Goal: Transaction & Acquisition: Purchase product/service

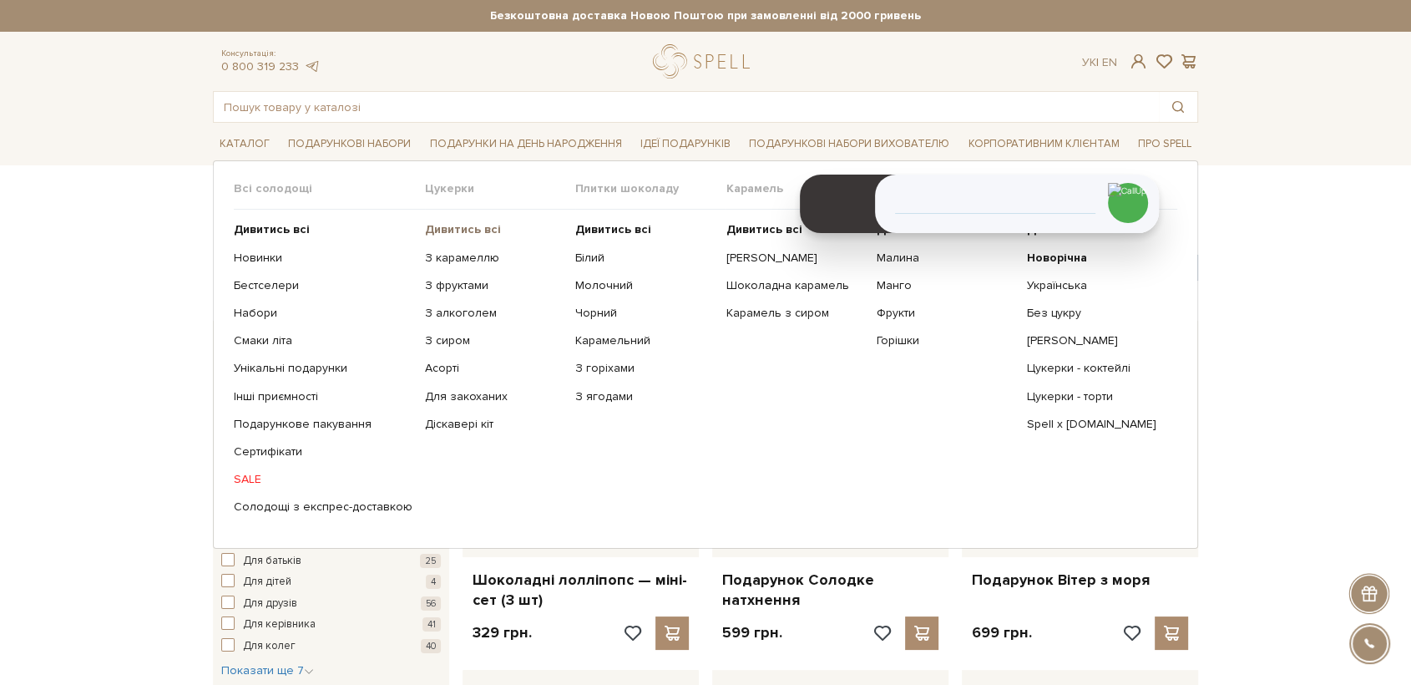
click at [474, 235] on b "Дивитись всі" at bounding box center [463, 229] width 76 height 14
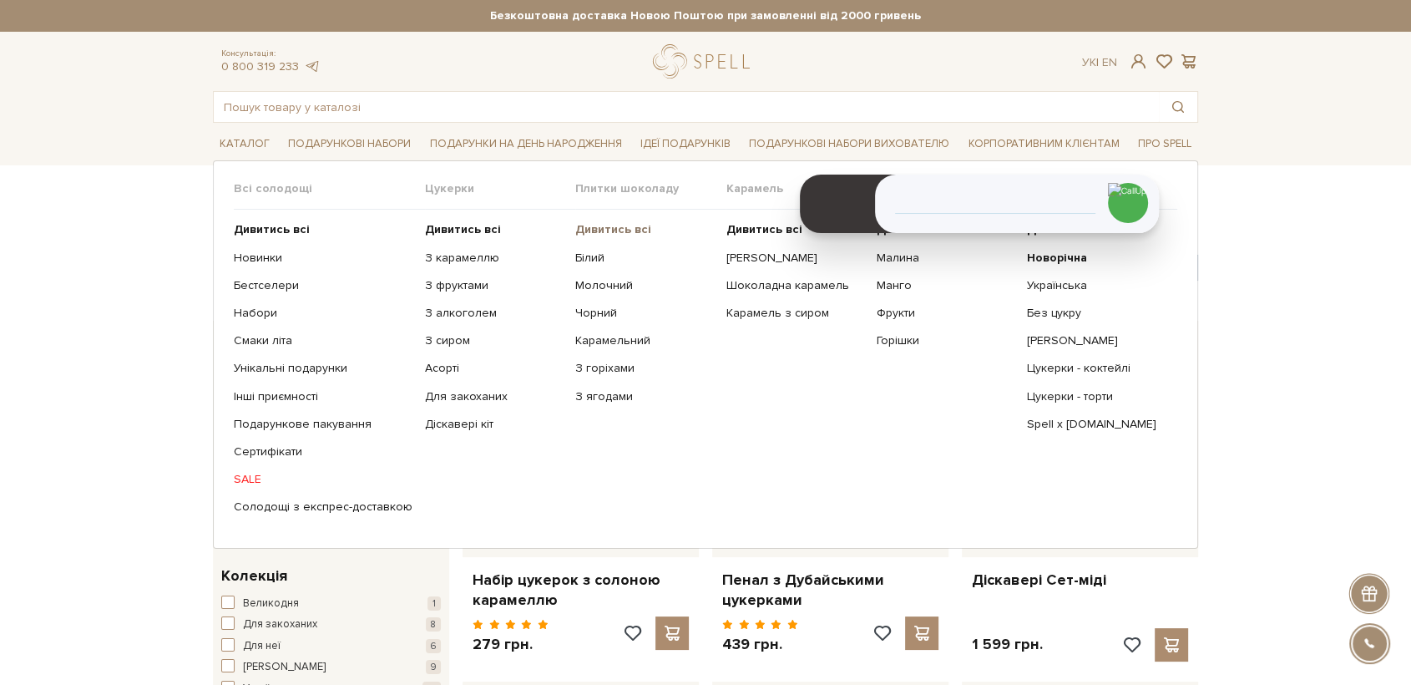
click at [617, 229] on b "Дивитись всі" at bounding box center [613, 229] width 76 height 14
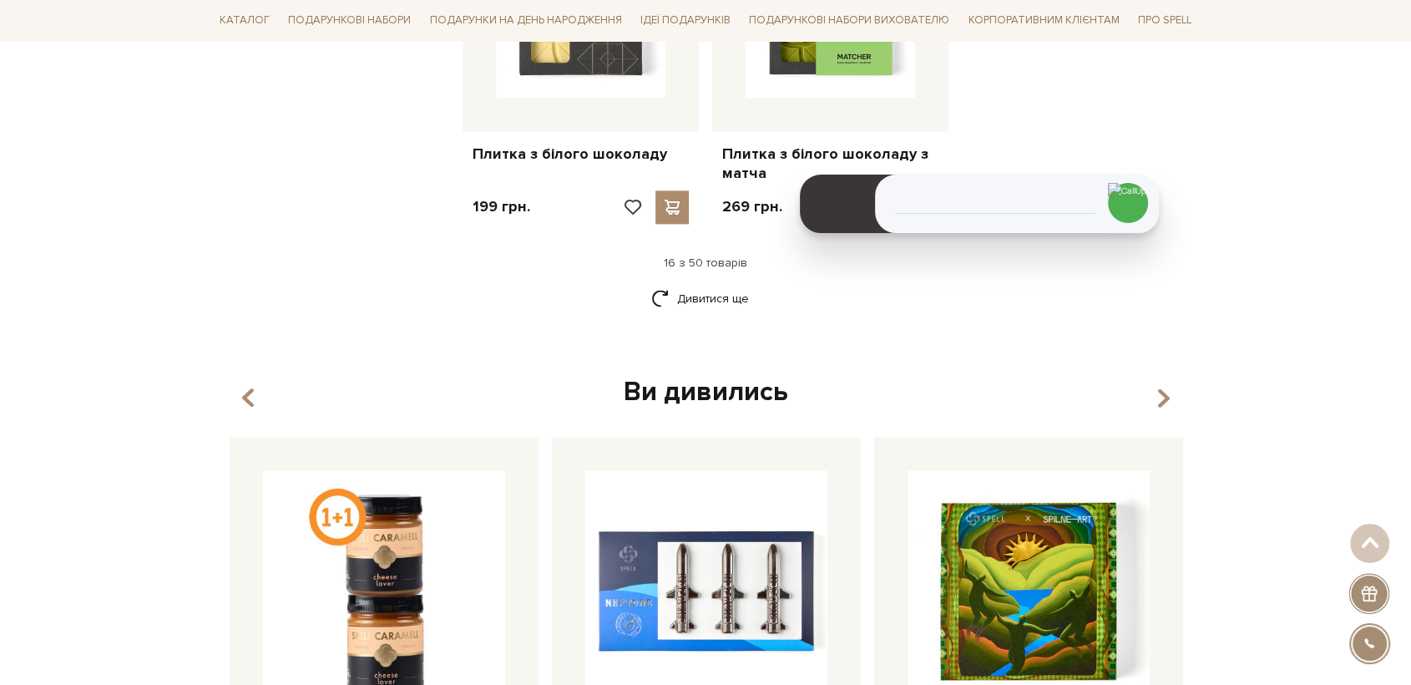
scroll to position [2319, 0]
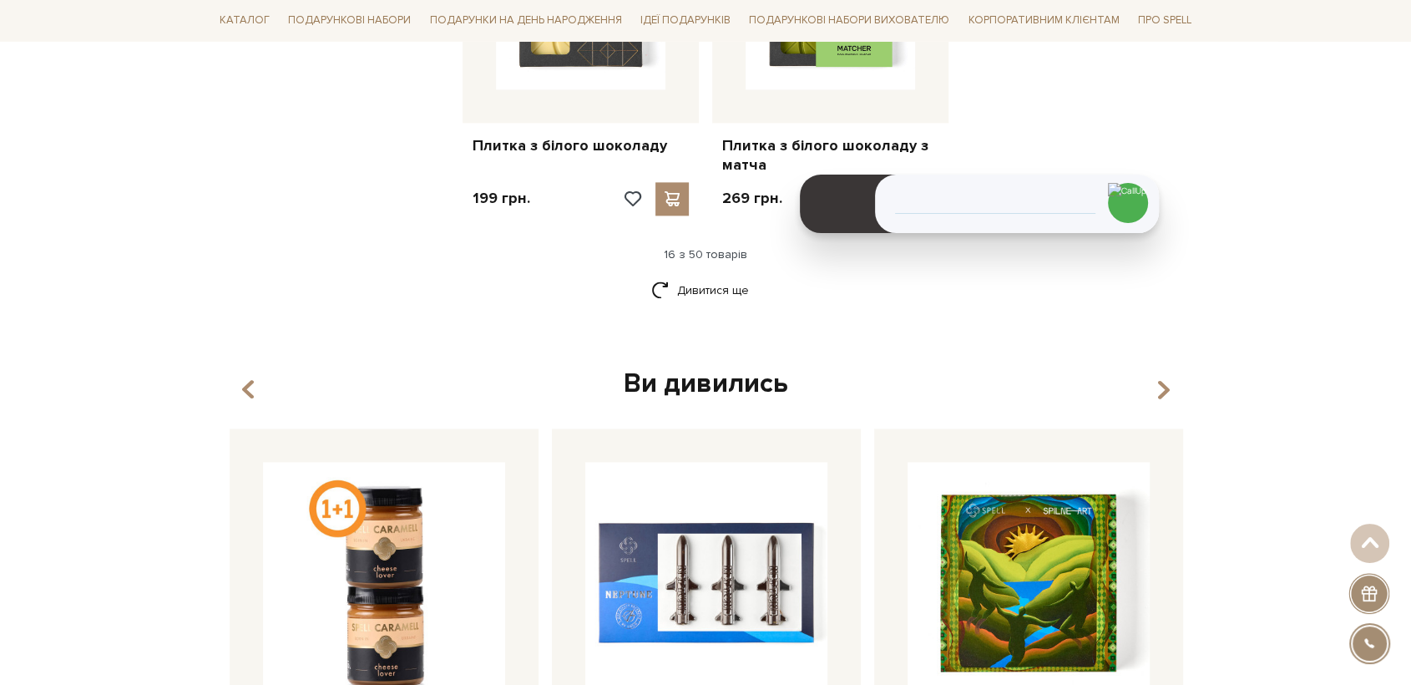
click at [716, 276] on link "Дивитися ще" at bounding box center [705, 290] width 109 height 29
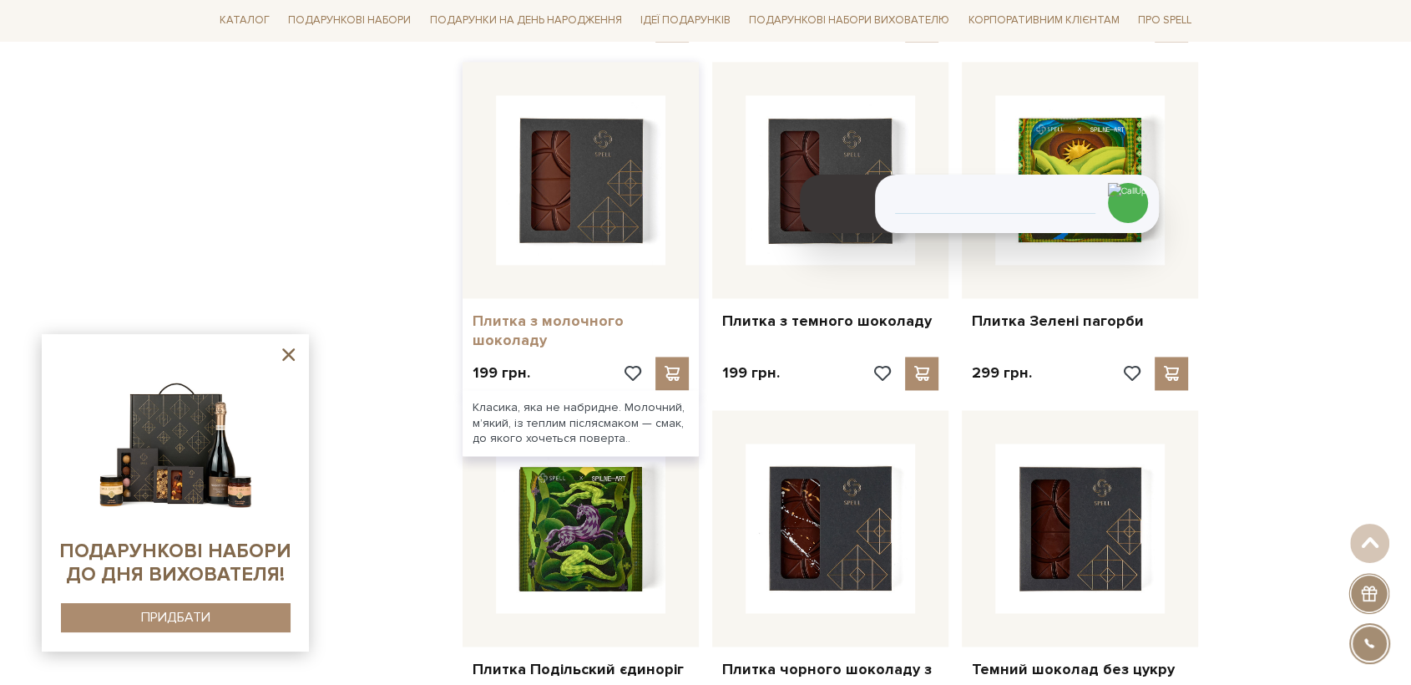
scroll to position [2505, 0]
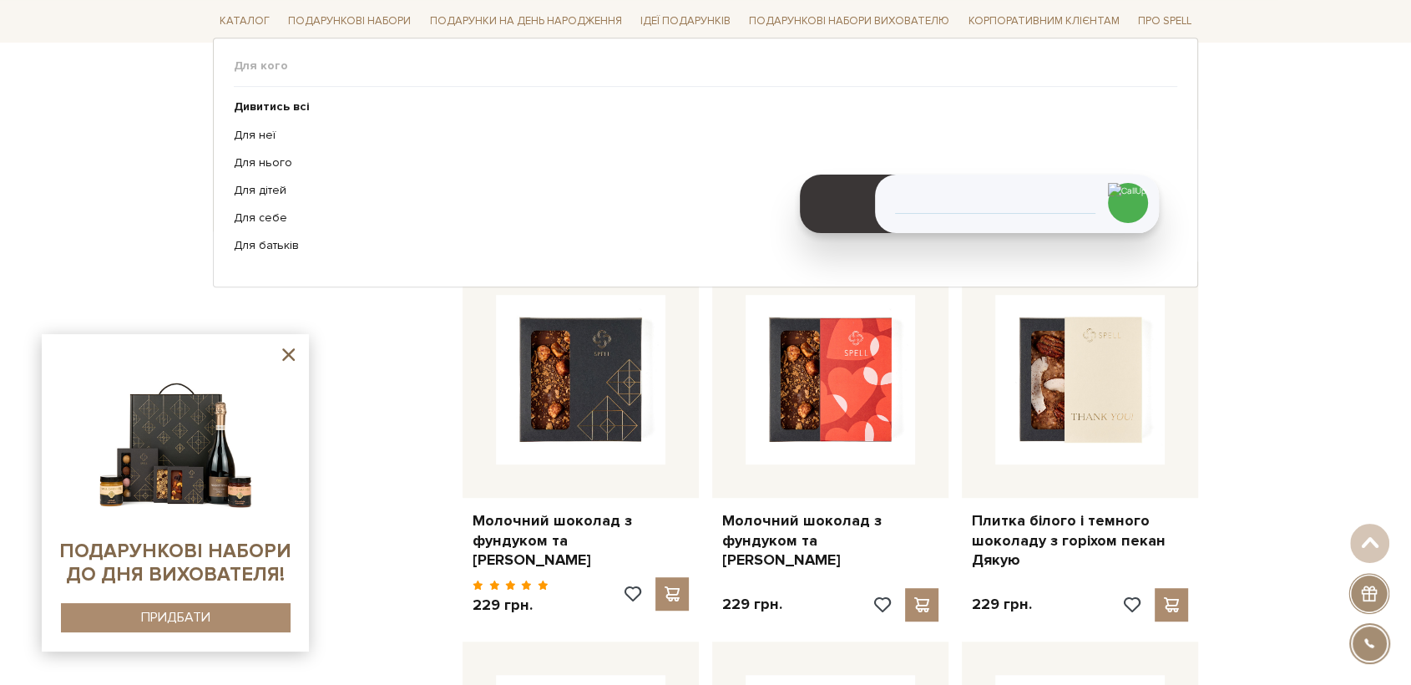
click at [314, 57] on div "Для кого Дивитись всі" at bounding box center [705, 162] width 985 height 249
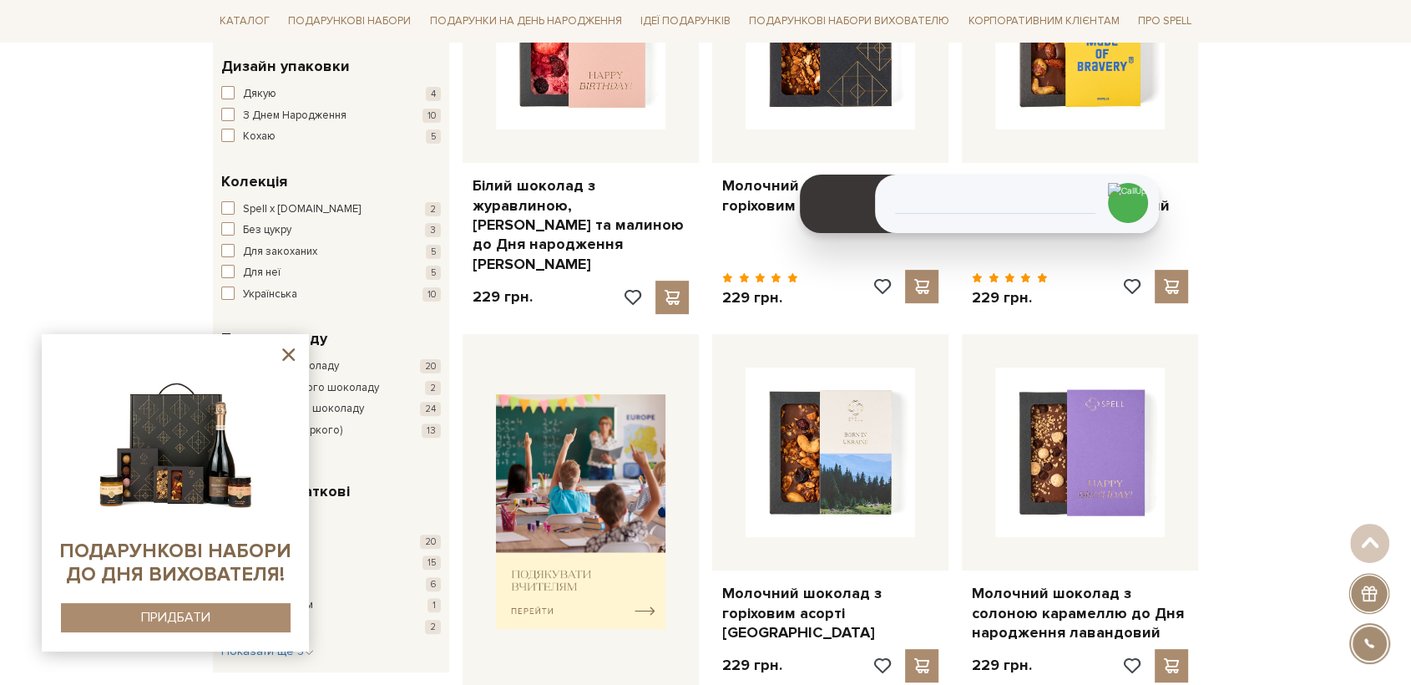
scroll to position [0, 0]
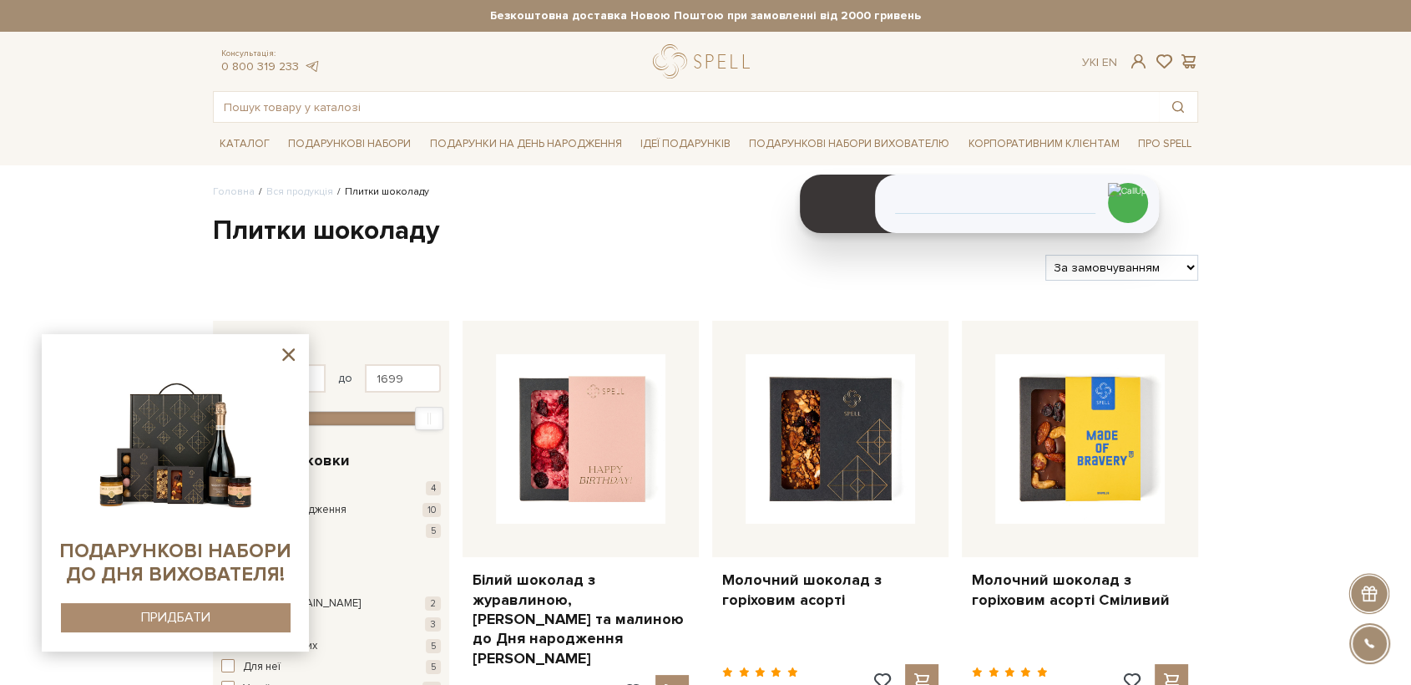
drag, startPoint x: 562, startPoint y: 85, endPoint x: 561, endPoint y: 103, distance: 17.6
click at [562, 89] on div "Консультація: 0 800 319 233 Ук | En | #карамель #печиво #Колекція до Дня Народж…" at bounding box center [705, 83] width 1005 height 78
click at [561, 107] on input "text" at bounding box center [686, 107] width 945 height 30
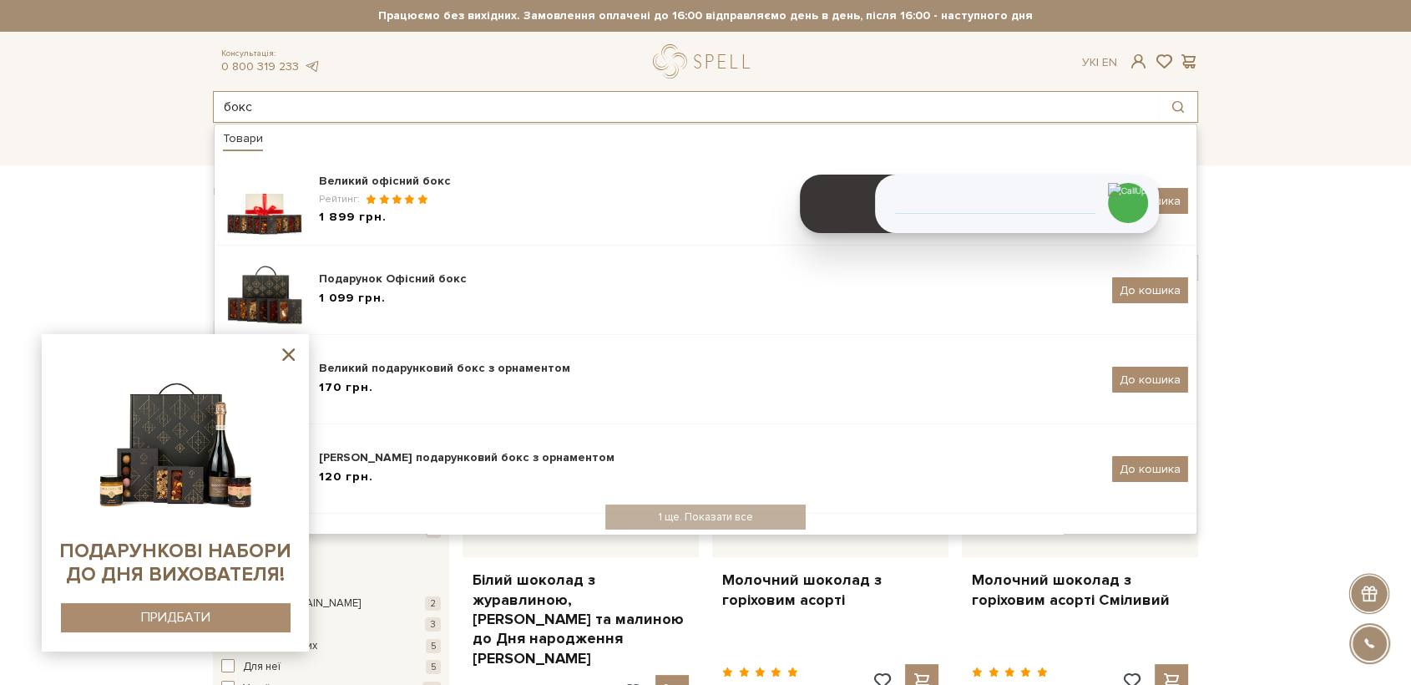
type input "бокс"
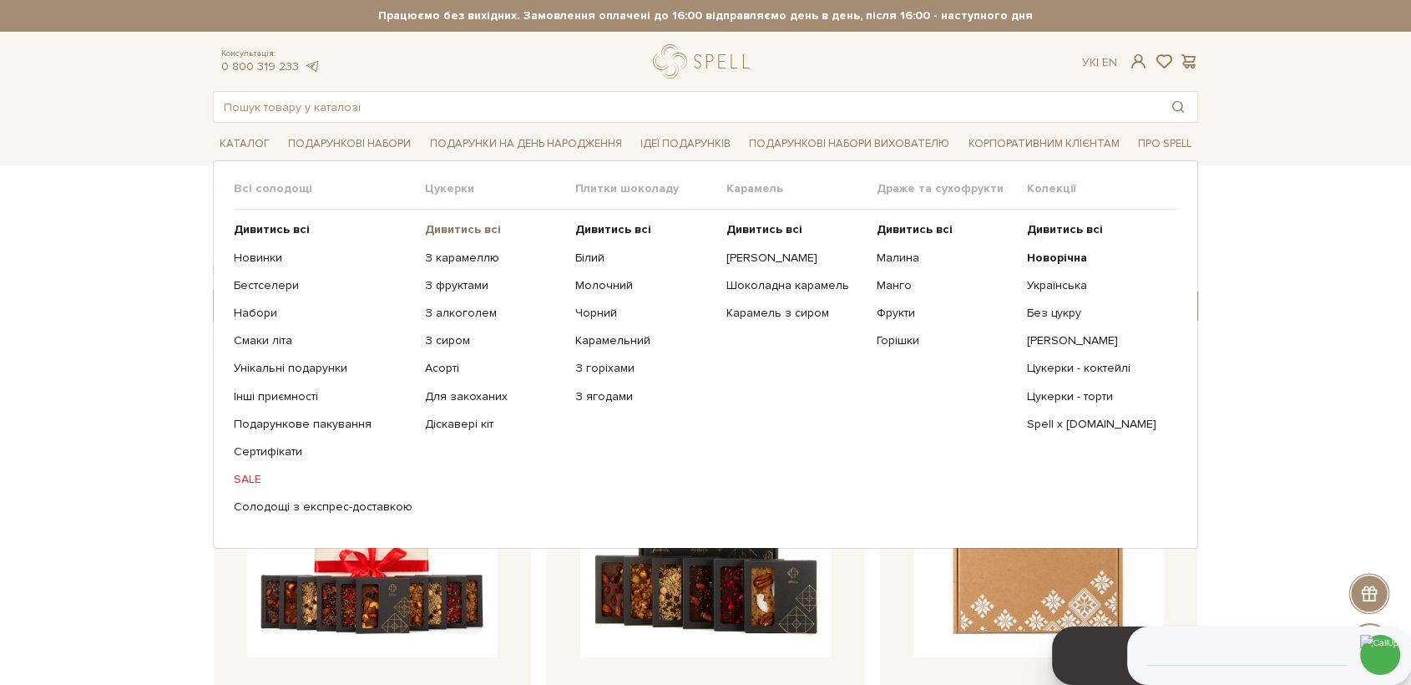
click at [430, 230] on b "Дивитись всі" at bounding box center [463, 229] width 76 height 14
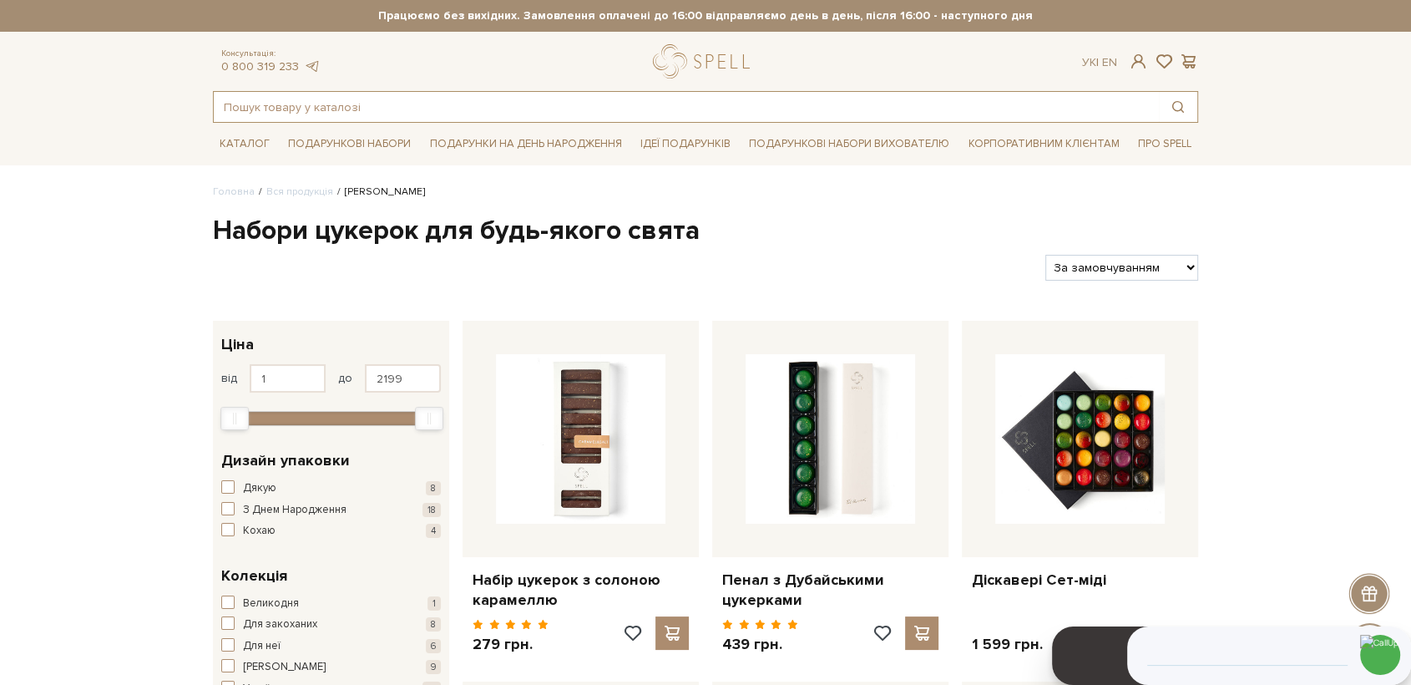
click at [356, 113] on input "text" at bounding box center [686, 107] width 945 height 30
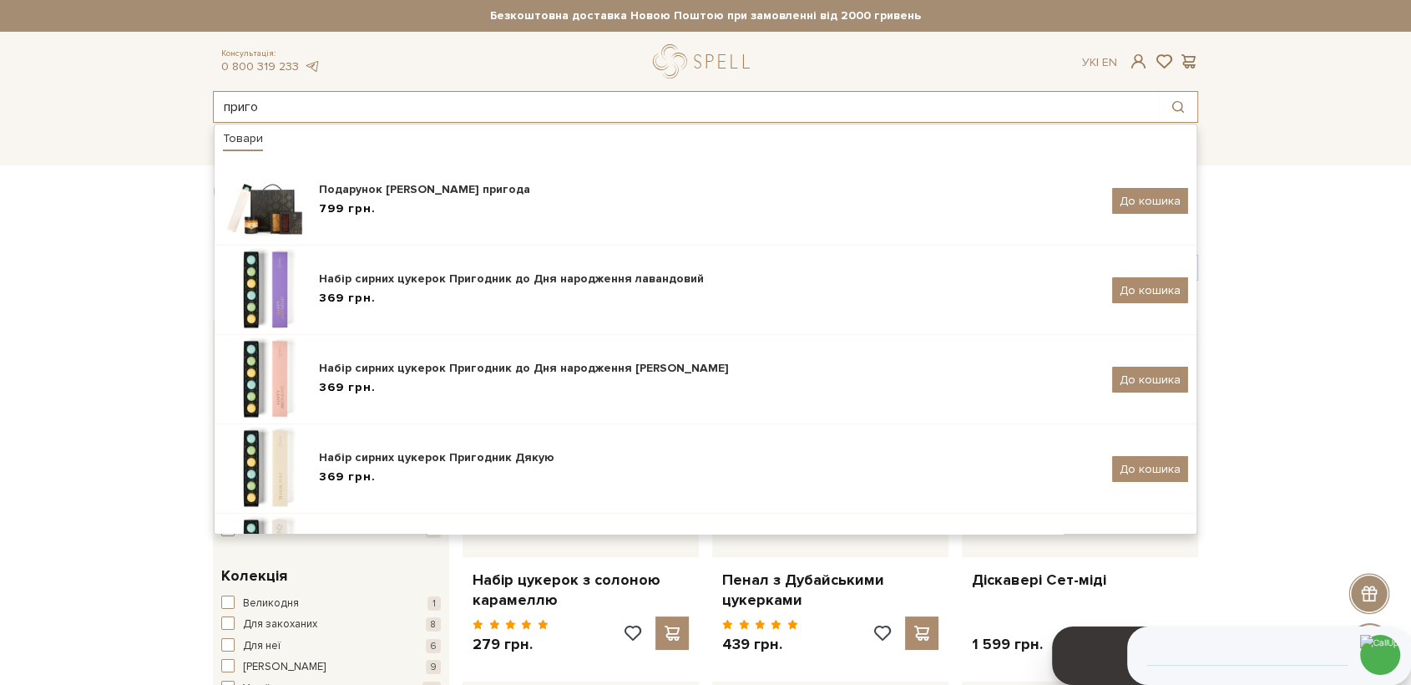
type input "приго"
drag, startPoint x: 286, startPoint y: 112, endPoint x: 201, endPoint y: 101, distance: 85.9
click at [203, 101] on div "приго Товари Подарунок Сирна пригода 799 грн. До кошика Набір сирних цукерок Пр…" at bounding box center [705, 107] width 1005 height 32
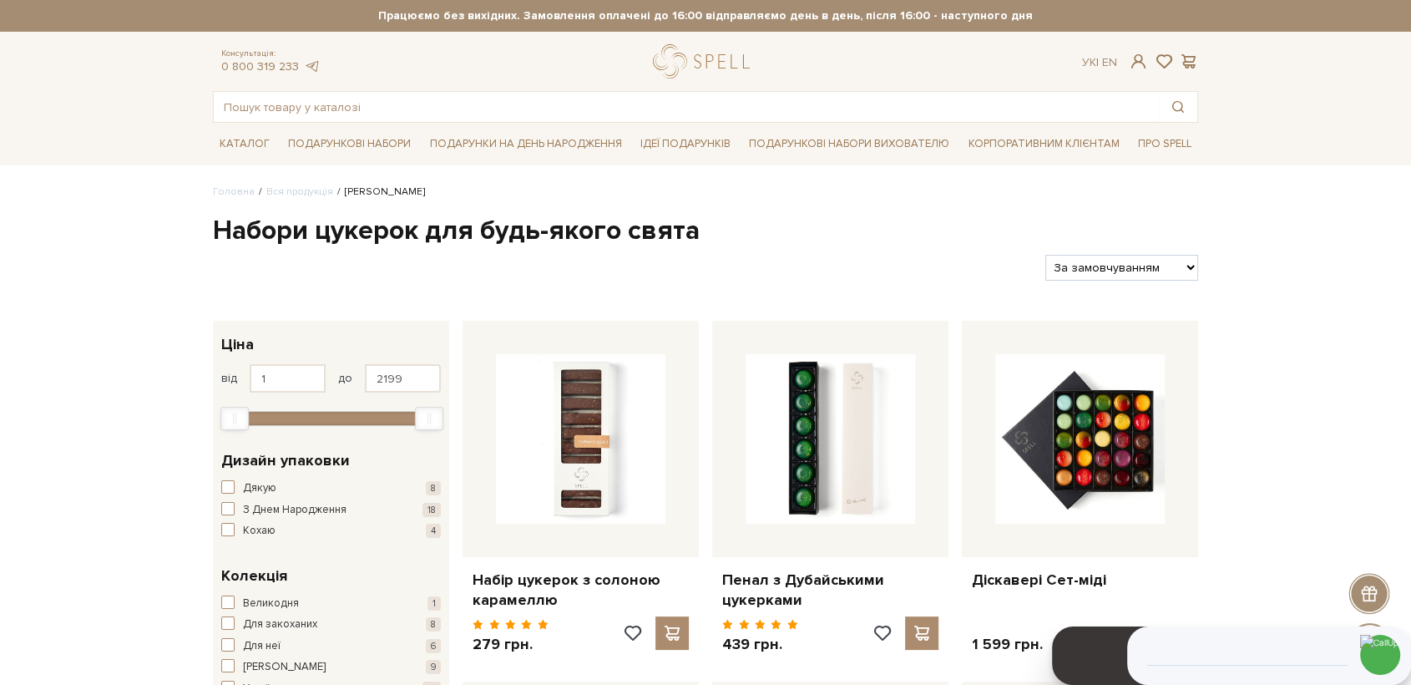
click at [279, 111] on input "text" at bounding box center [686, 107] width 945 height 30
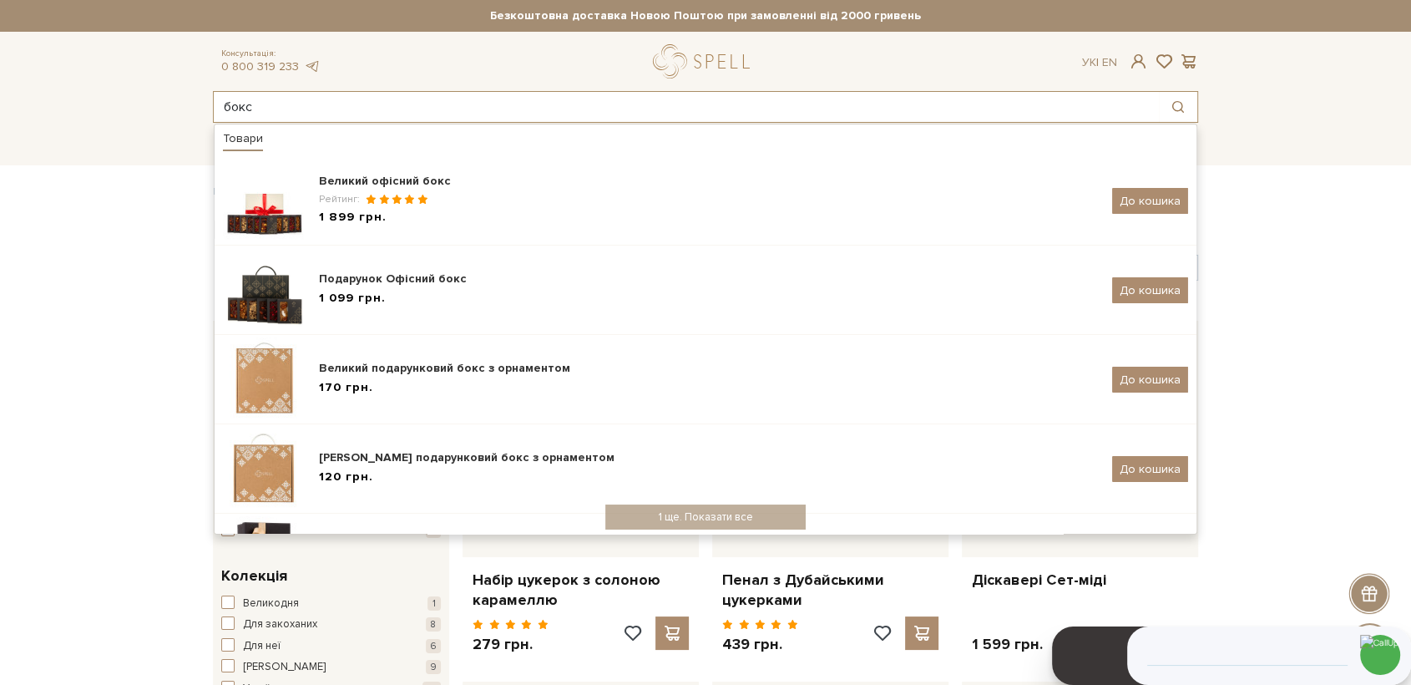
type input "бокс"
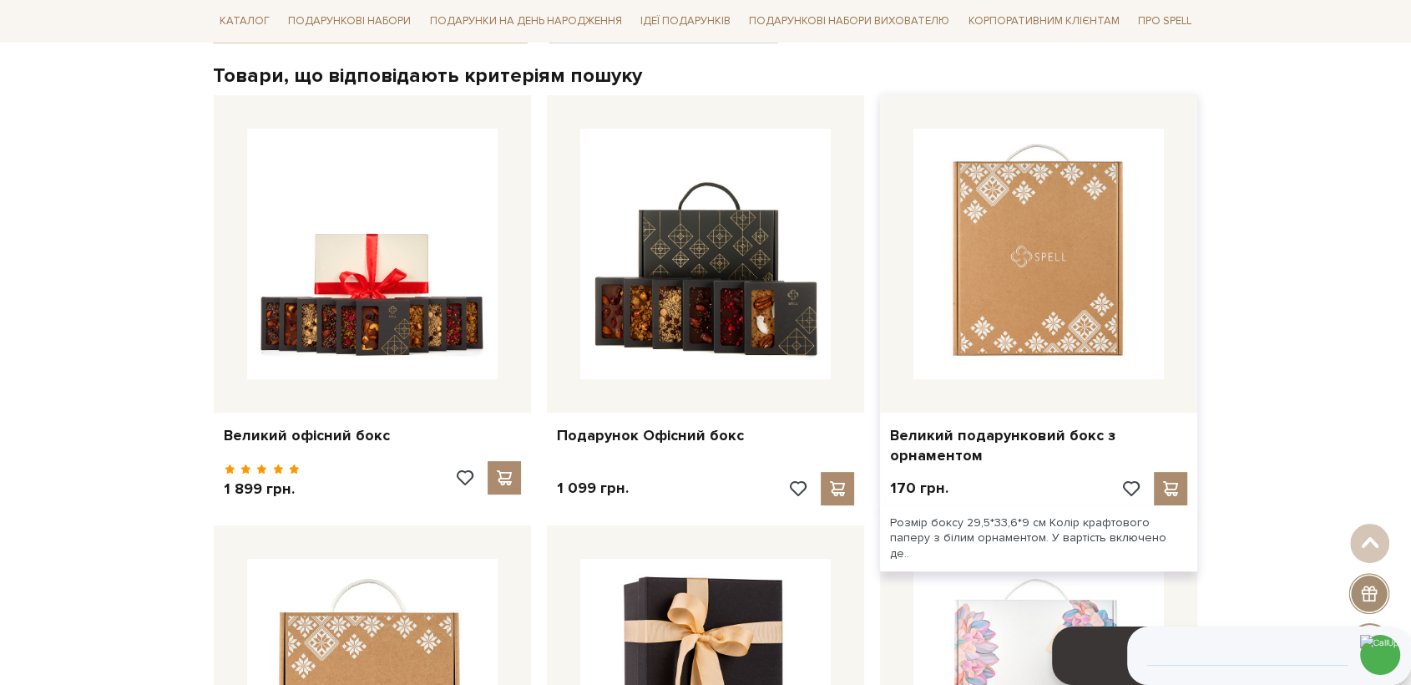
click at [1062, 229] on img at bounding box center [1039, 254] width 251 height 251
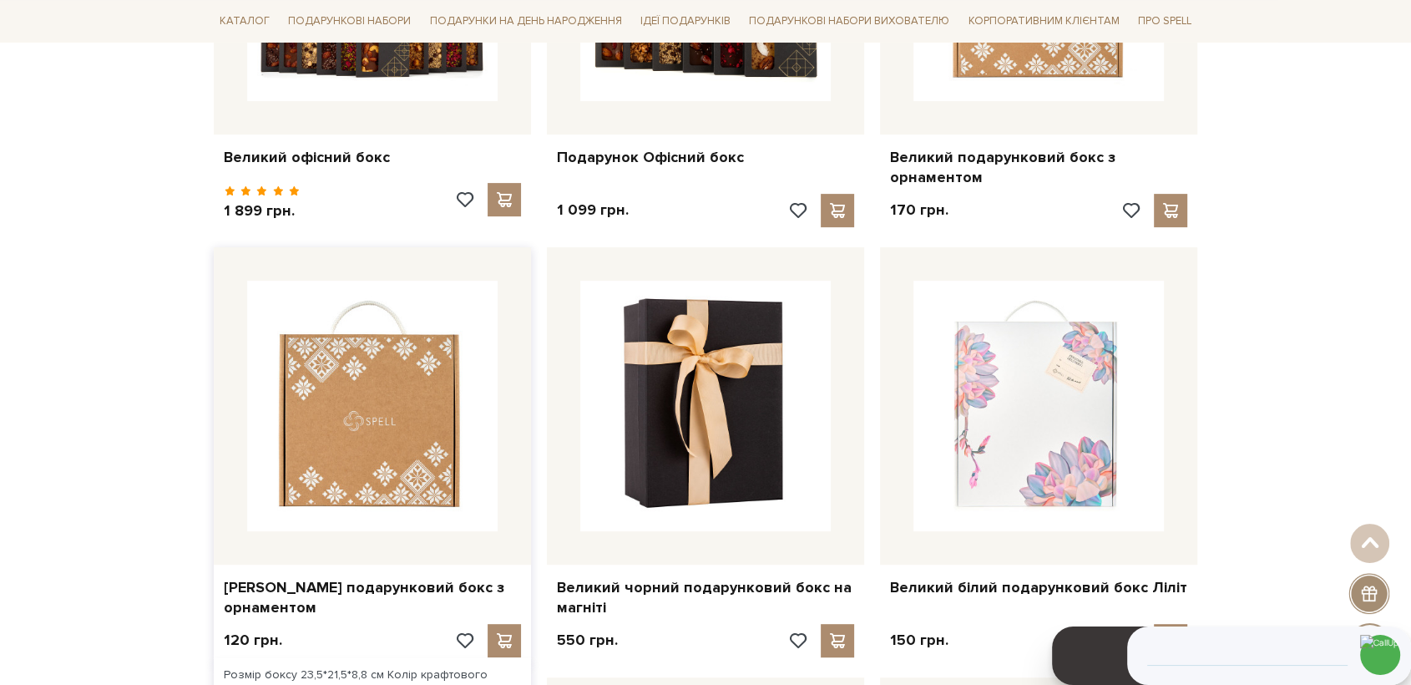
click at [378, 449] on img at bounding box center [372, 406] width 251 height 251
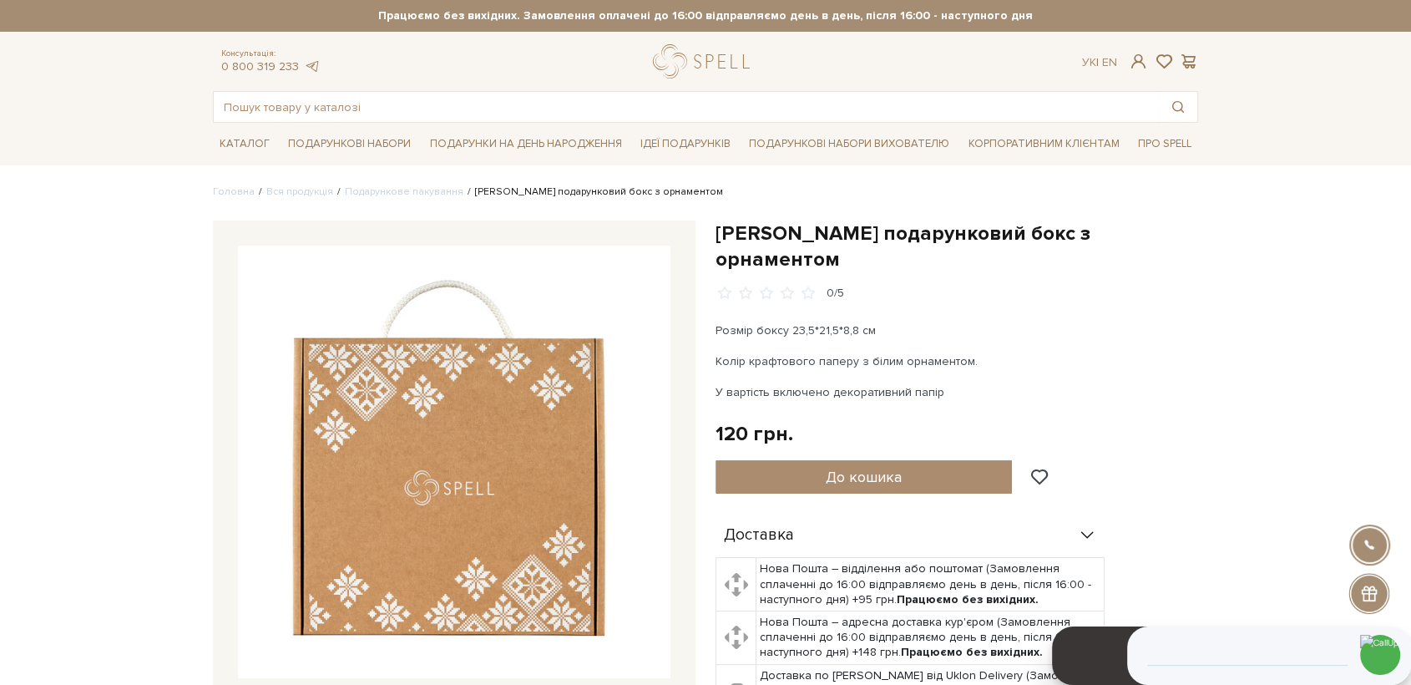
drag, startPoint x: 0, startPoint y: 0, endPoint x: 503, endPoint y: 486, distance: 699.3
click at [503, 486] on img at bounding box center [454, 462] width 433 height 433
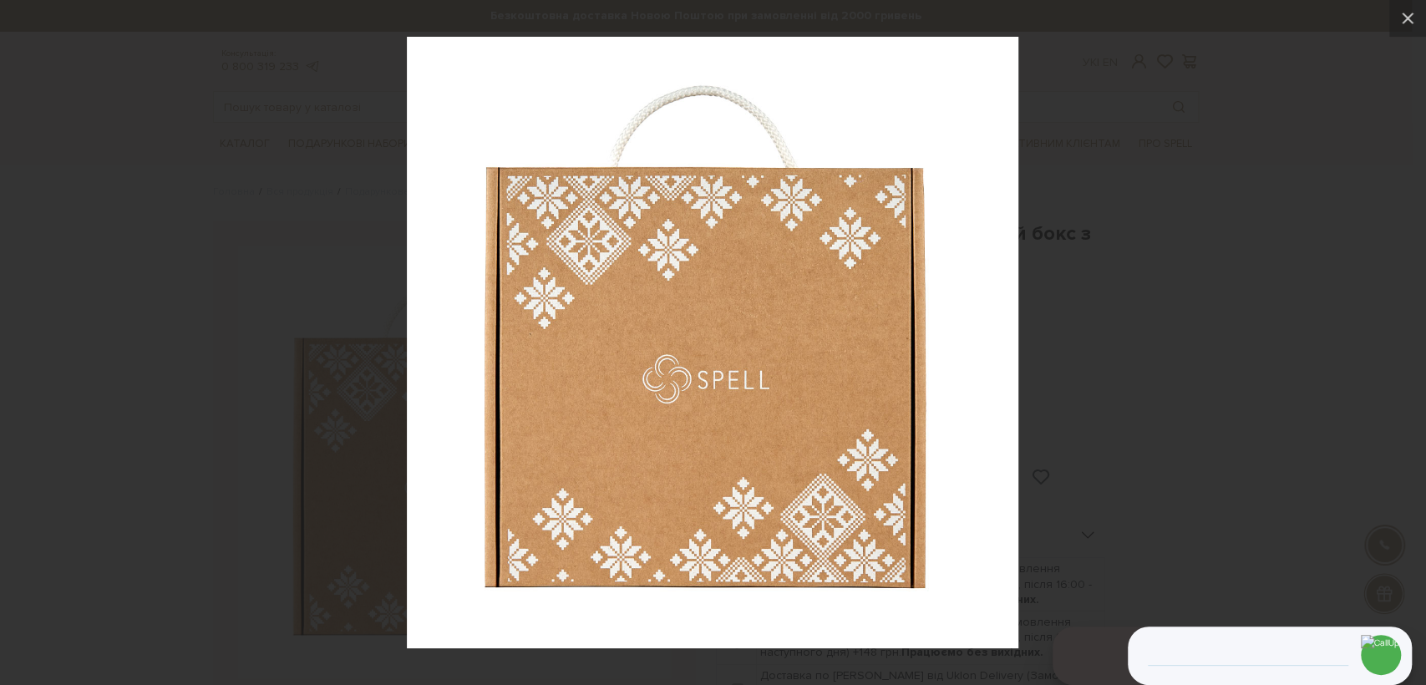
drag, startPoint x: 166, startPoint y: 446, endPoint x: 0, endPoint y: 55, distance: 424.7
click at [165, 434] on div at bounding box center [713, 342] width 1426 height 685
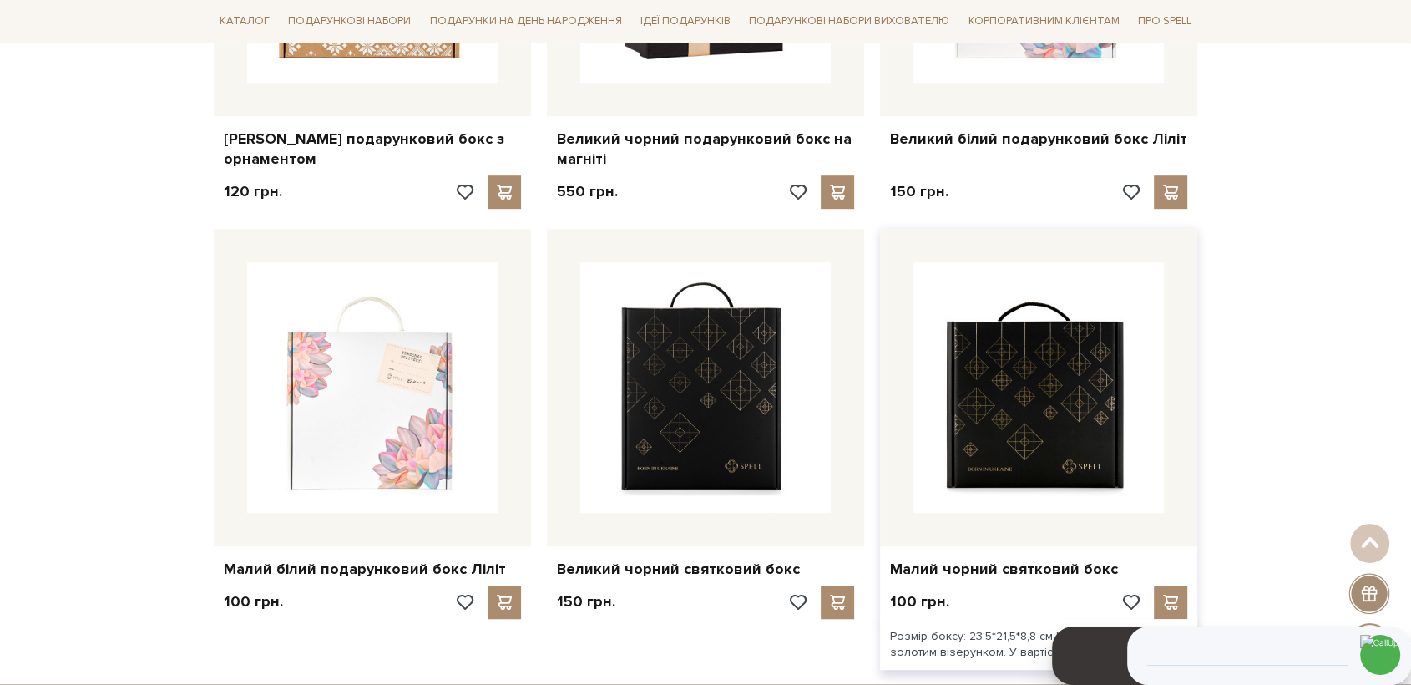
scroll to position [1020, 0]
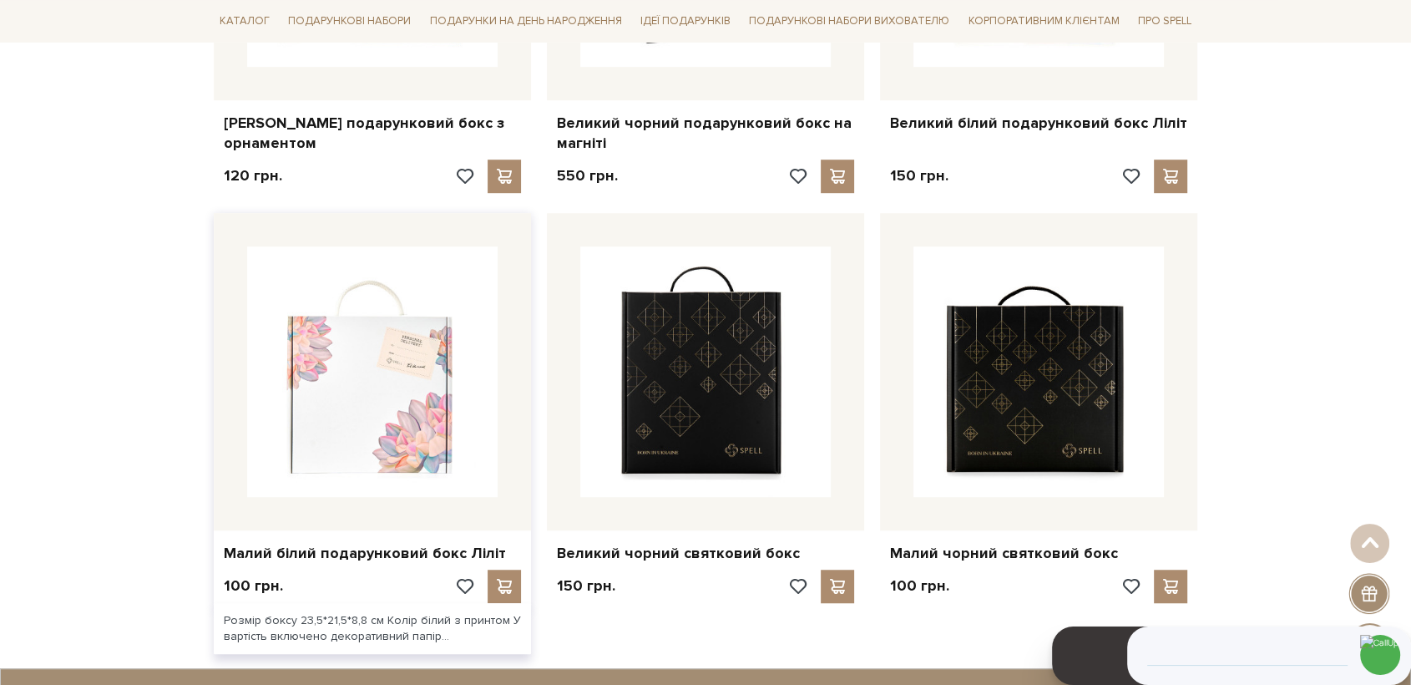
click at [397, 412] on img at bounding box center [372, 371] width 251 height 251
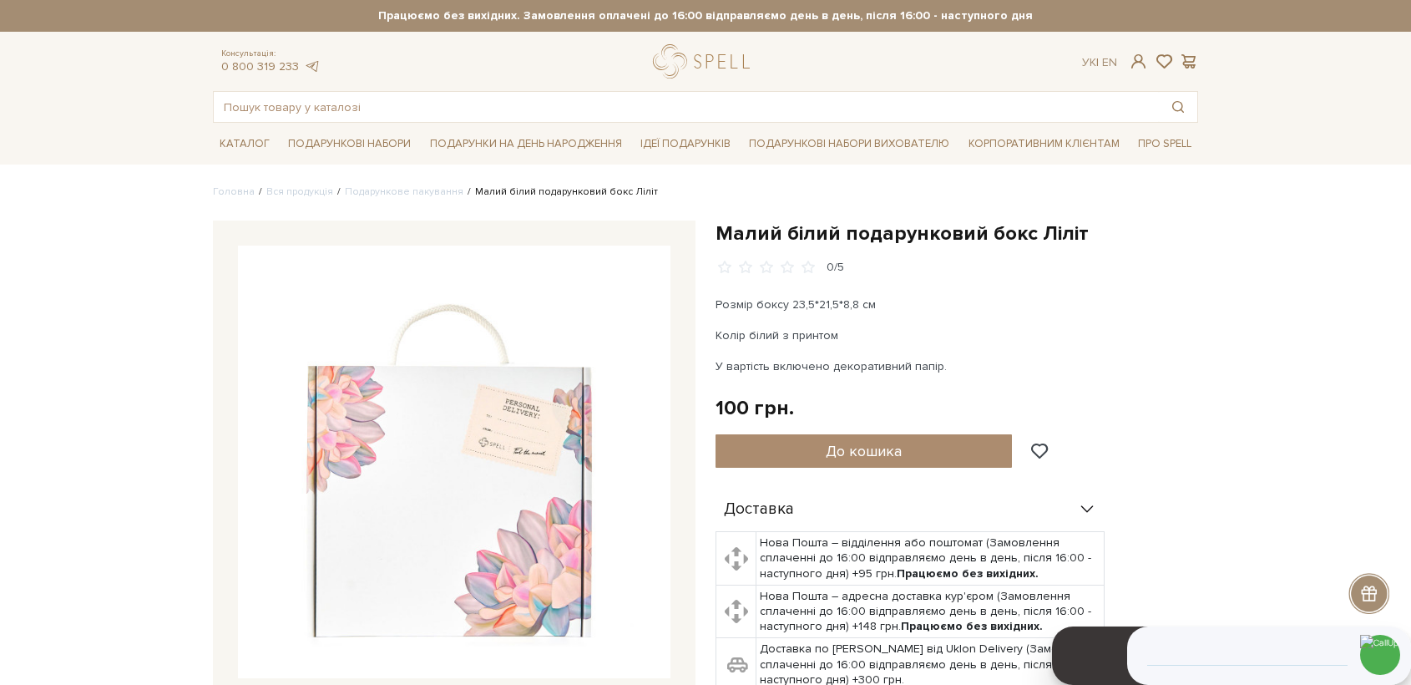
click at [474, 421] on img at bounding box center [454, 462] width 433 height 433
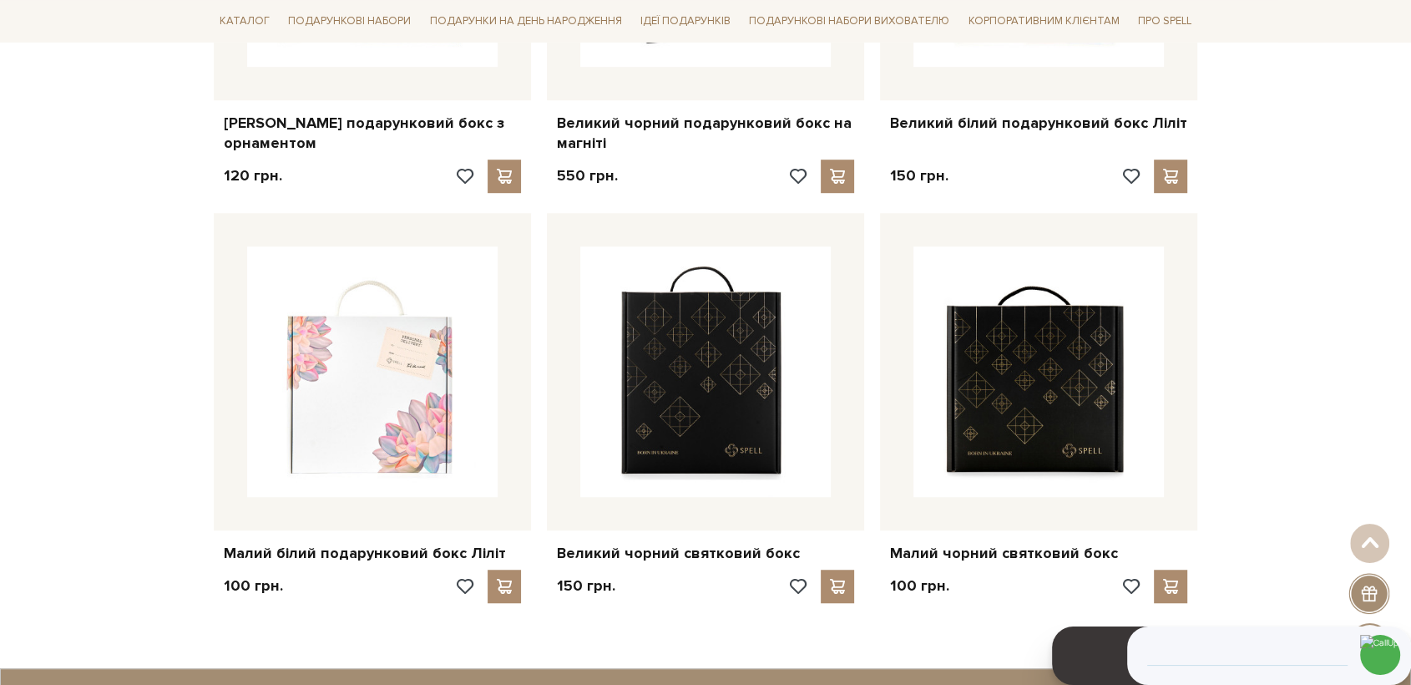
click at [1049, 360] on img at bounding box center [1039, 371] width 251 height 251
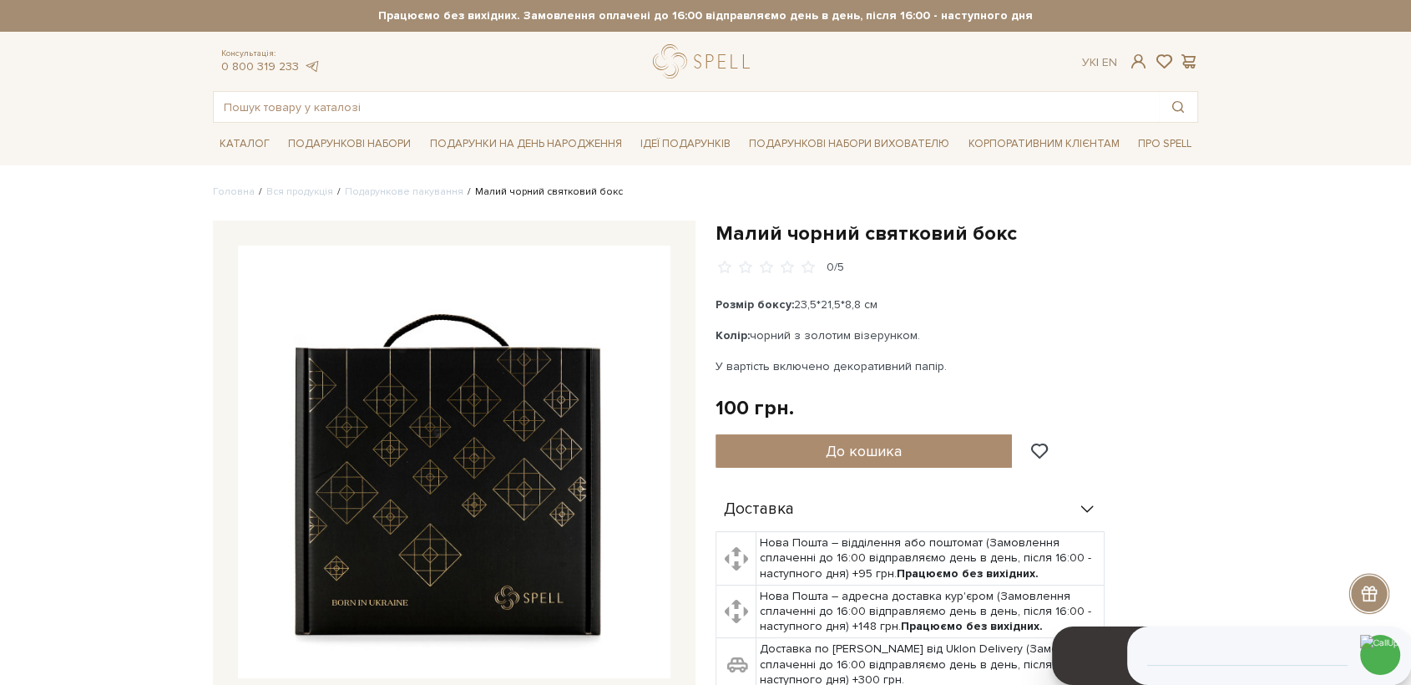
click at [491, 428] on img at bounding box center [454, 462] width 433 height 433
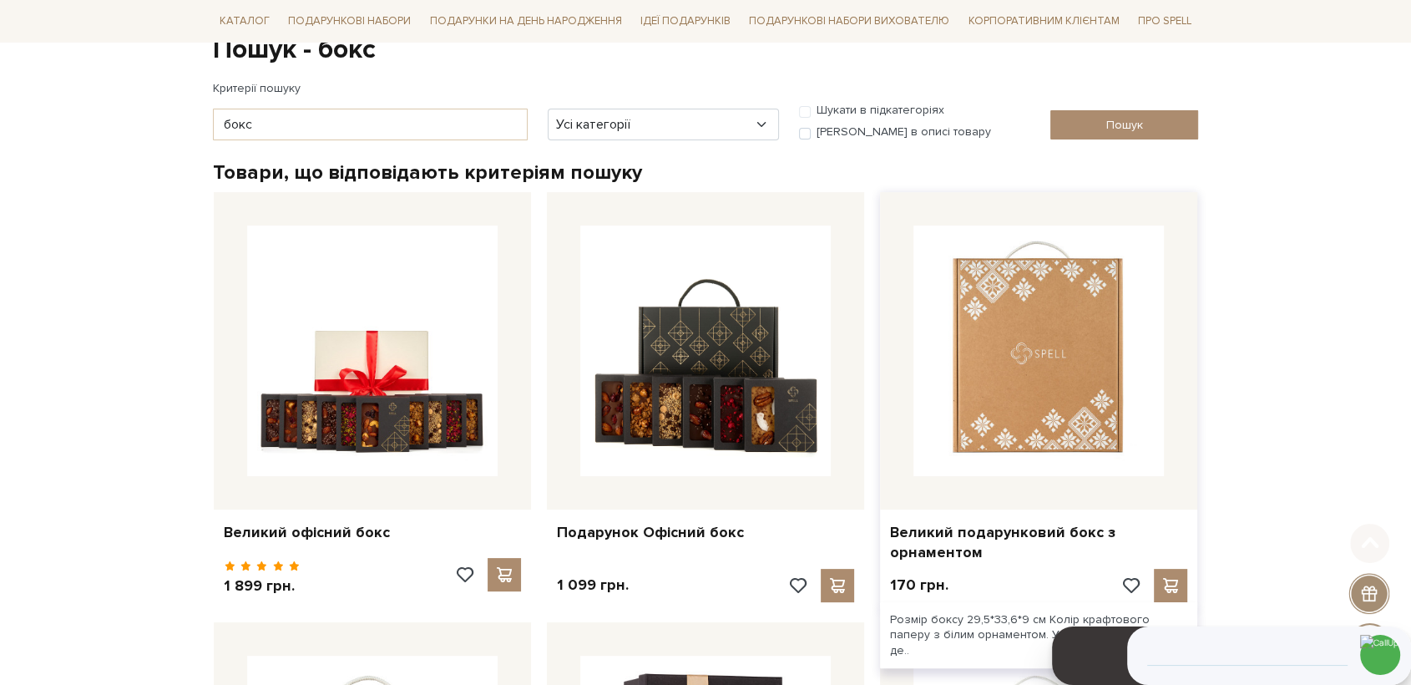
scroll to position [185, 0]
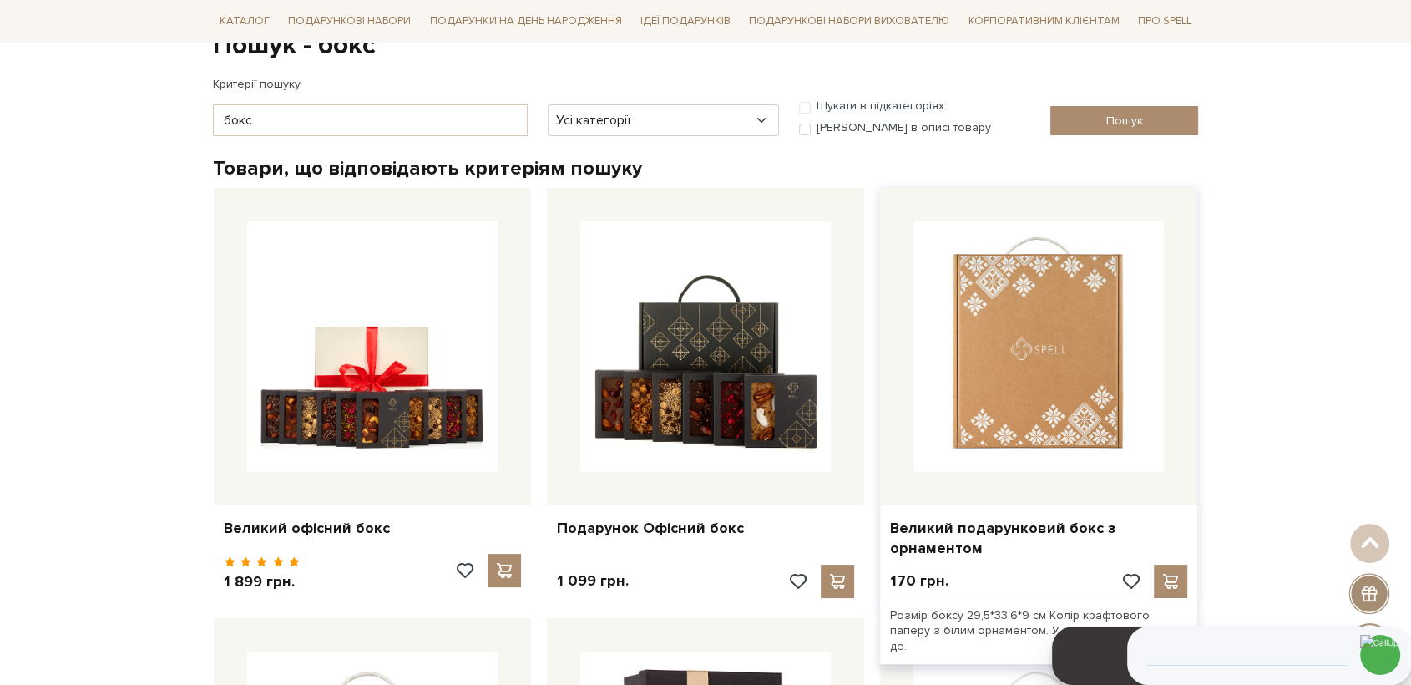
click at [1040, 316] on img at bounding box center [1039, 346] width 251 height 251
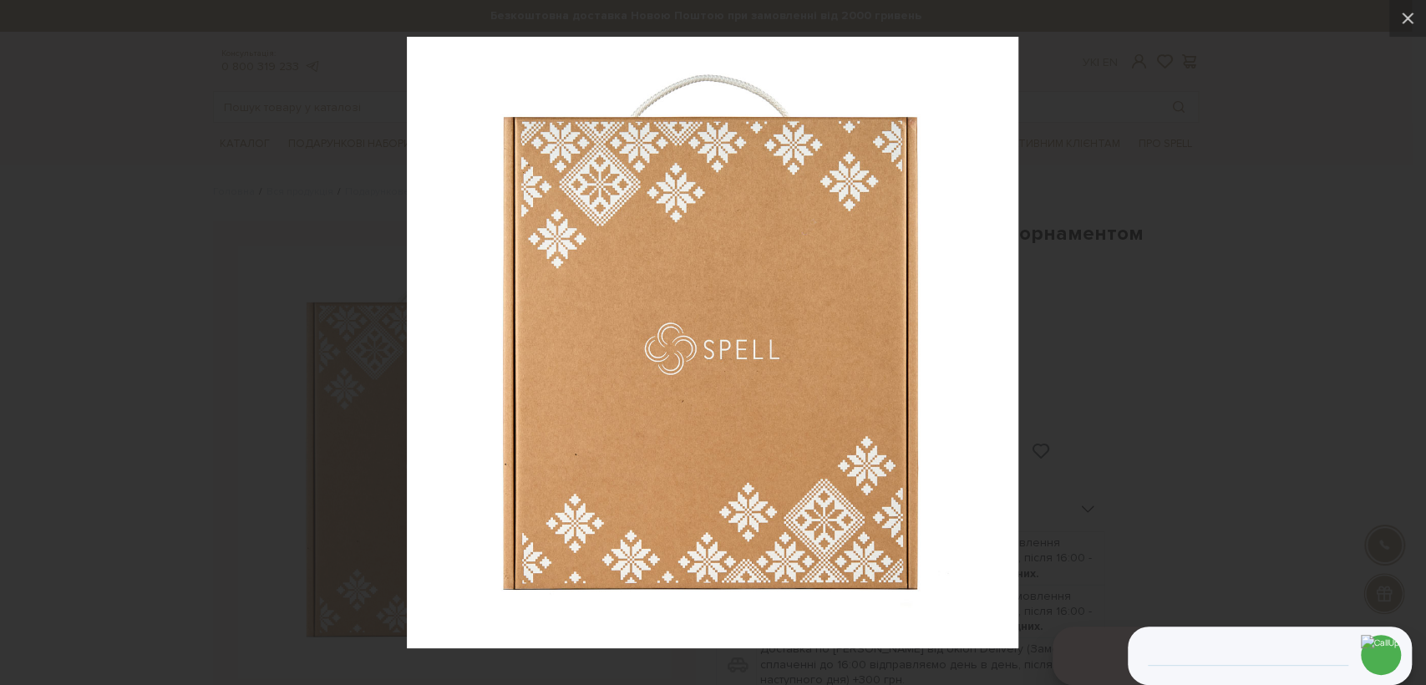
drag, startPoint x: 1275, startPoint y: 433, endPoint x: 1261, endPoint y: 438, distance: 15.4
click at [1276, 433] on div at bounding box center [713, 342] width 1426 height 685
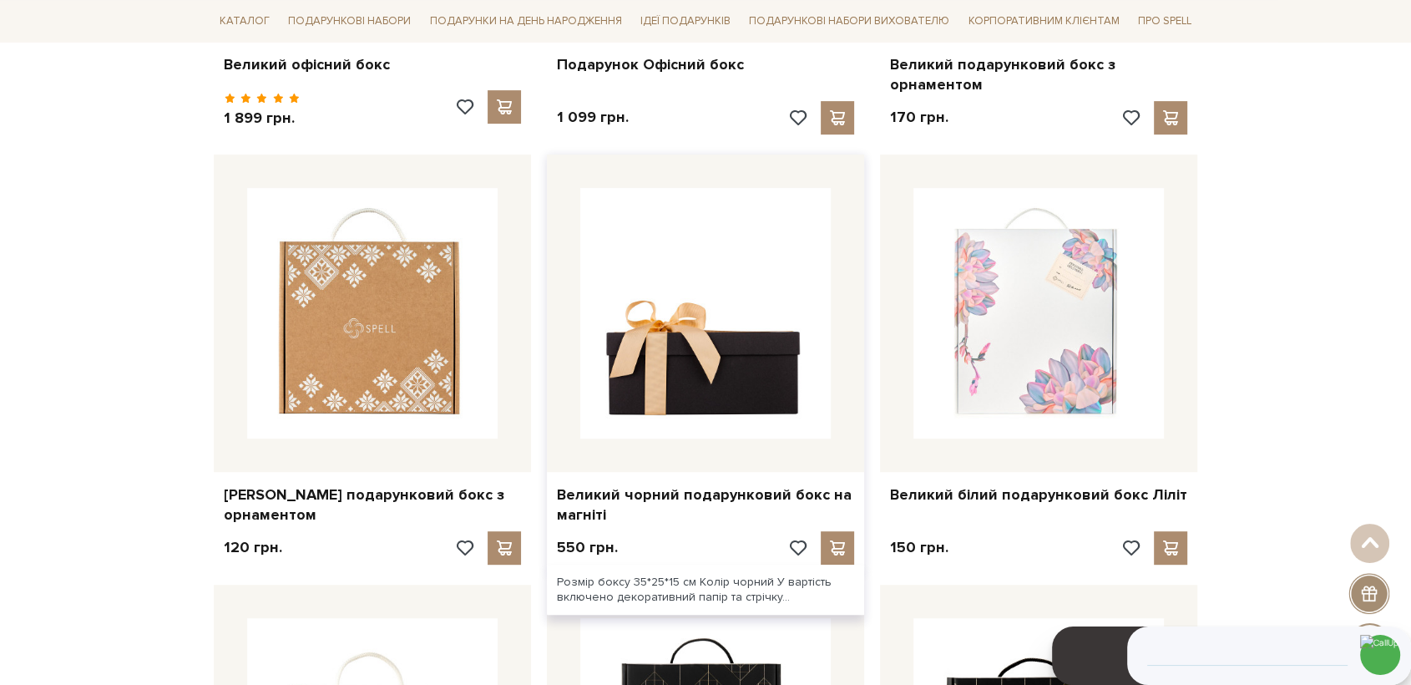
click at [719, 309] on img at bounding box center [705, 313] width 251 height 251
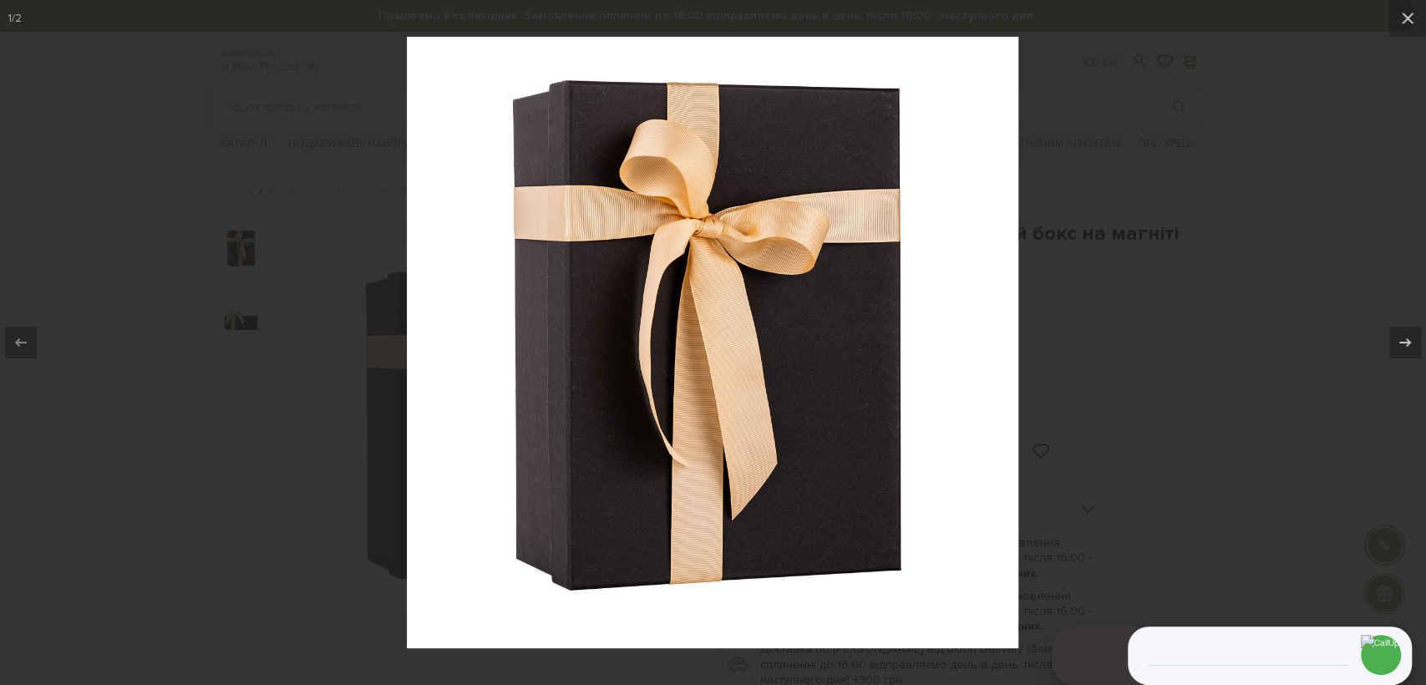
drag, startPoint x: 0, startPoint y: 0, endPoint x: 663, endPoint y: 316, distance: 734.4
drag, startPoint x: 235, startPoint y: 579, endPoint x: 140, endPoint y: 522, distance: 110.1
click at [235, 572] on div at bounding box center [713, 342] width 1426 height 685
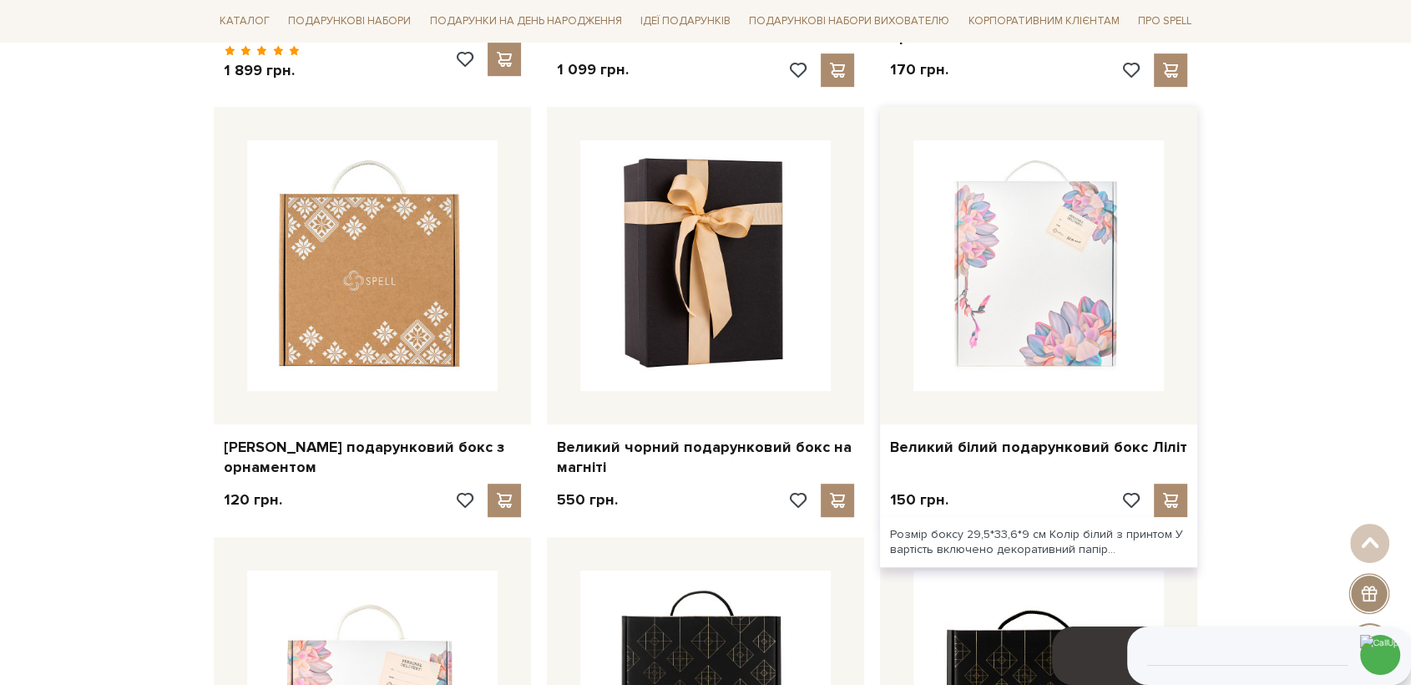
scroll to position [742, 0]
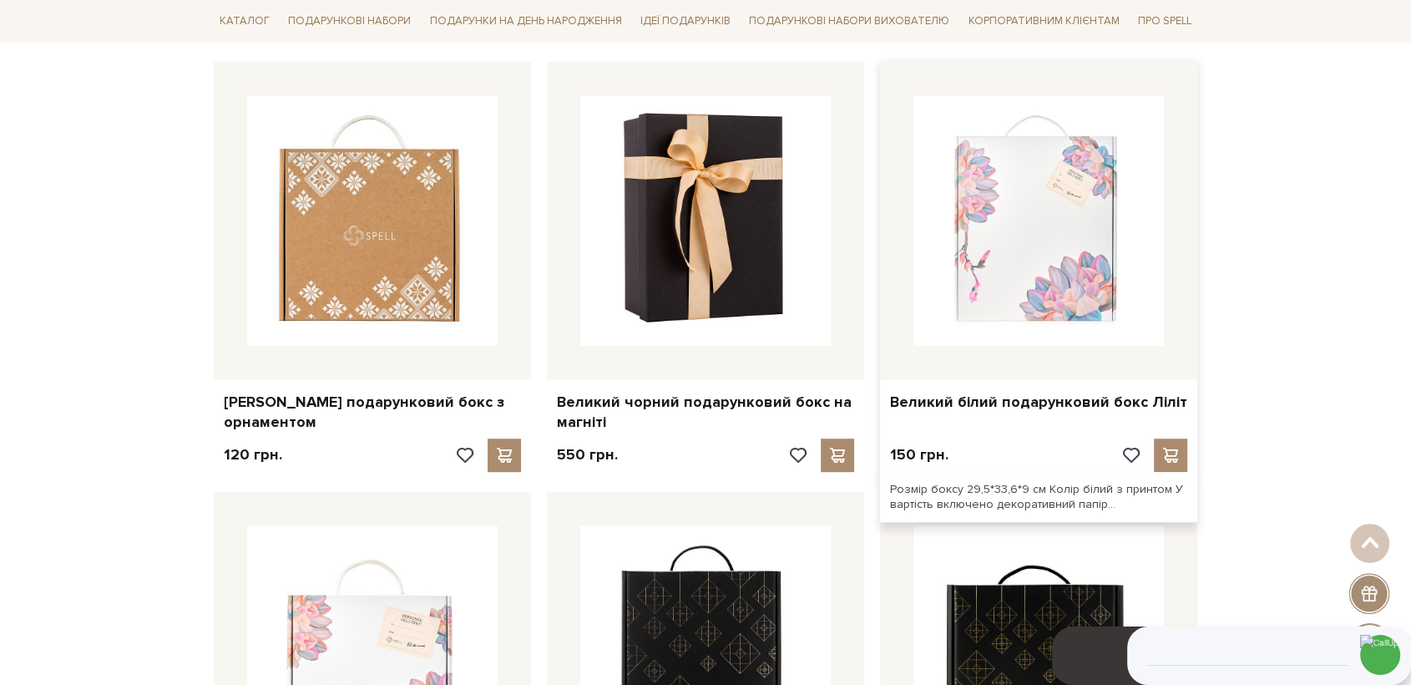
click at [982, 249] on img at bounding box center [1039, 220] width 251 height 251
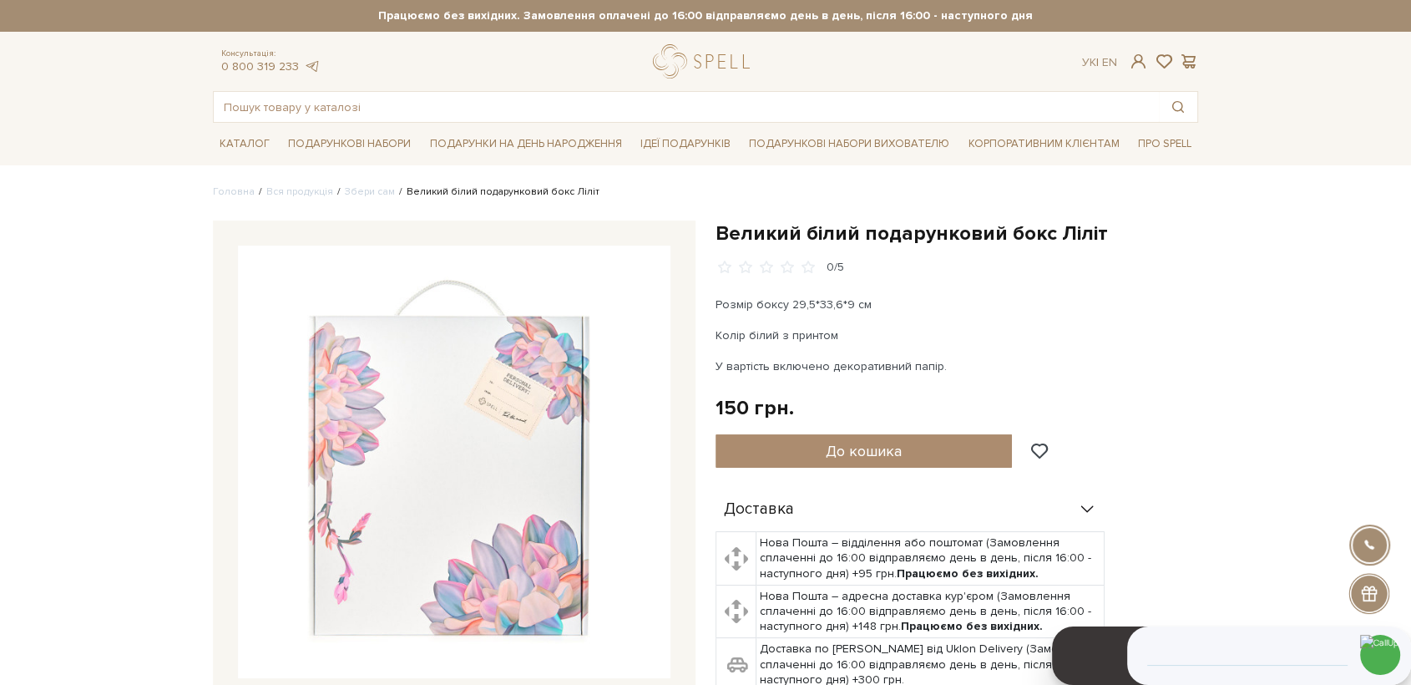
click at [429, 476] on img at bounding box center [454, 462] width 433 height 433
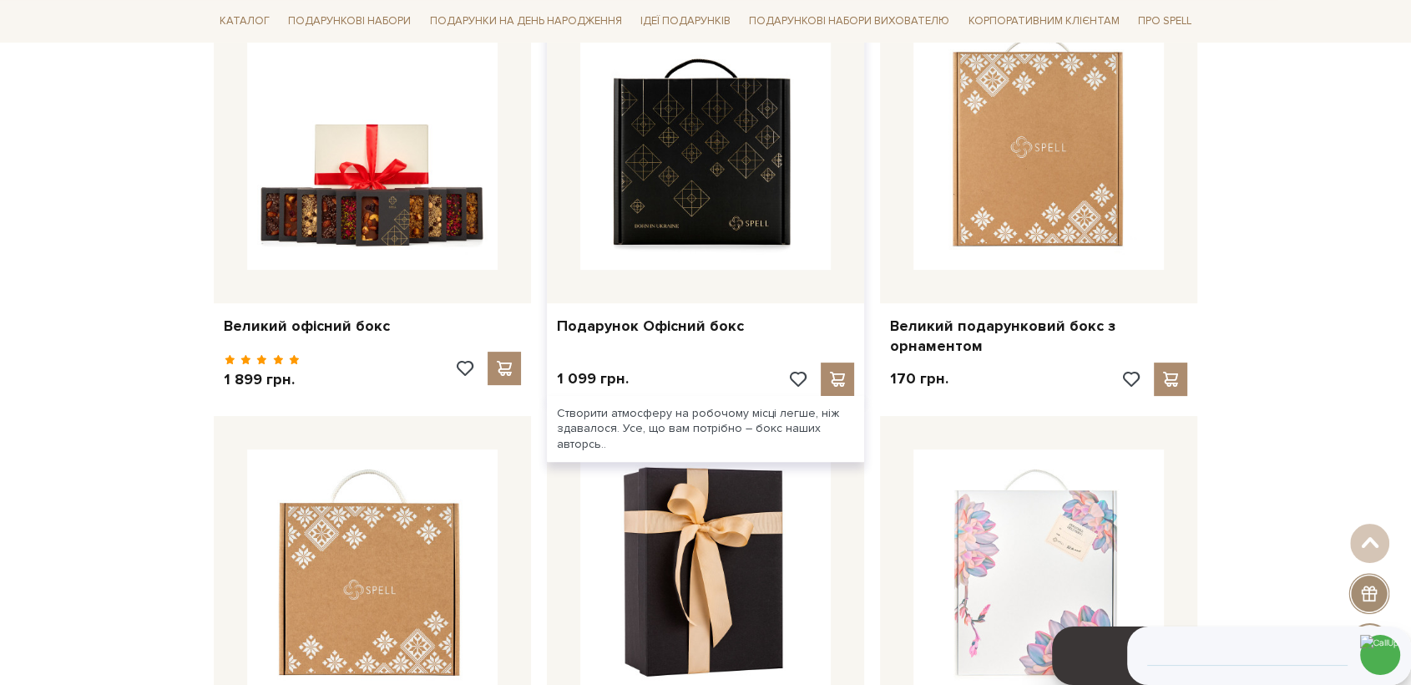
scroll to position [294, 0]
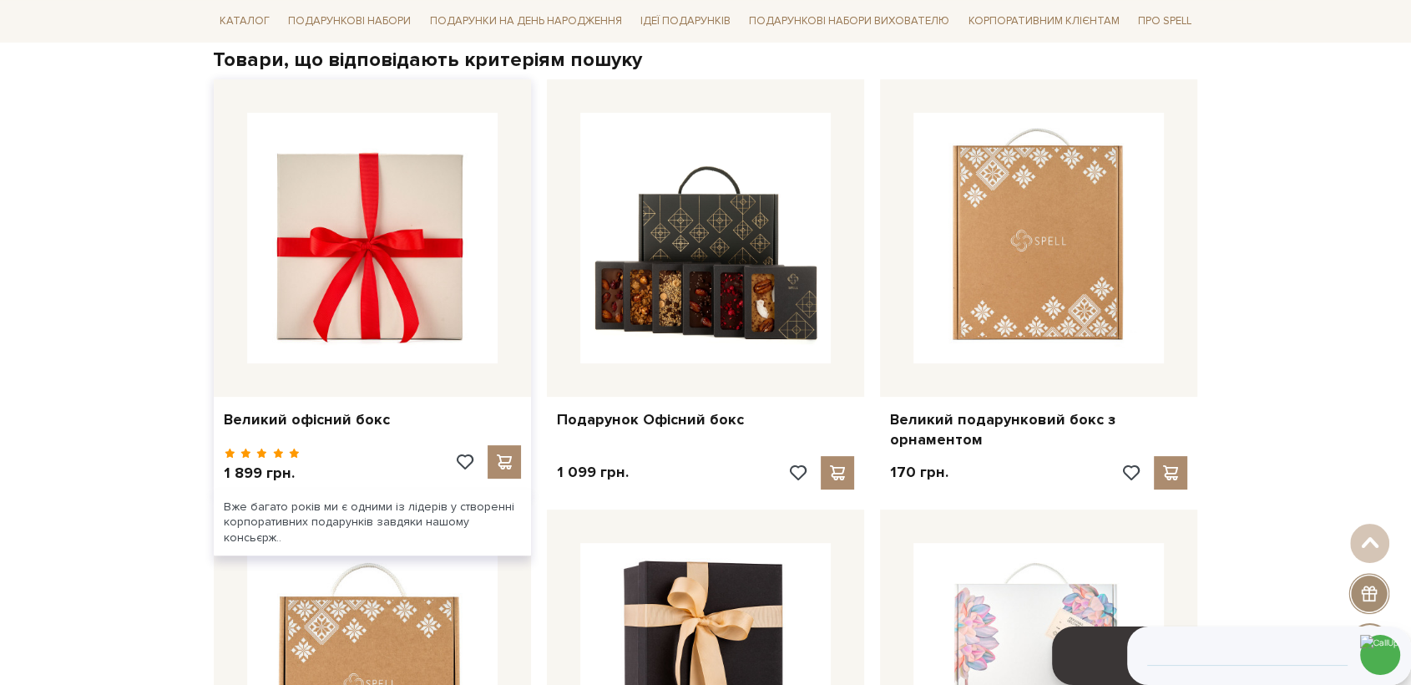
click at [427, 191] on img at bounding box center [372, 238] width 251 height 251
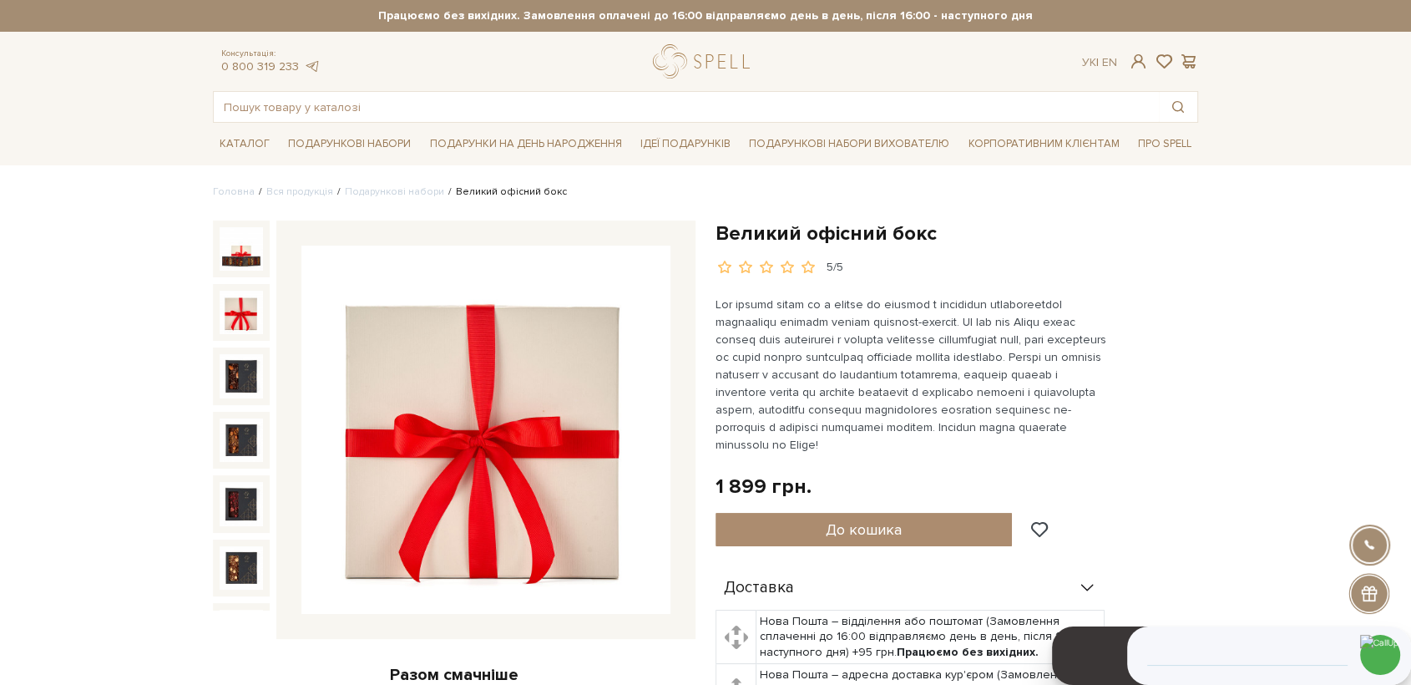
click at [235, 301] on img at bounding box center [241, 312] width 43 height 43
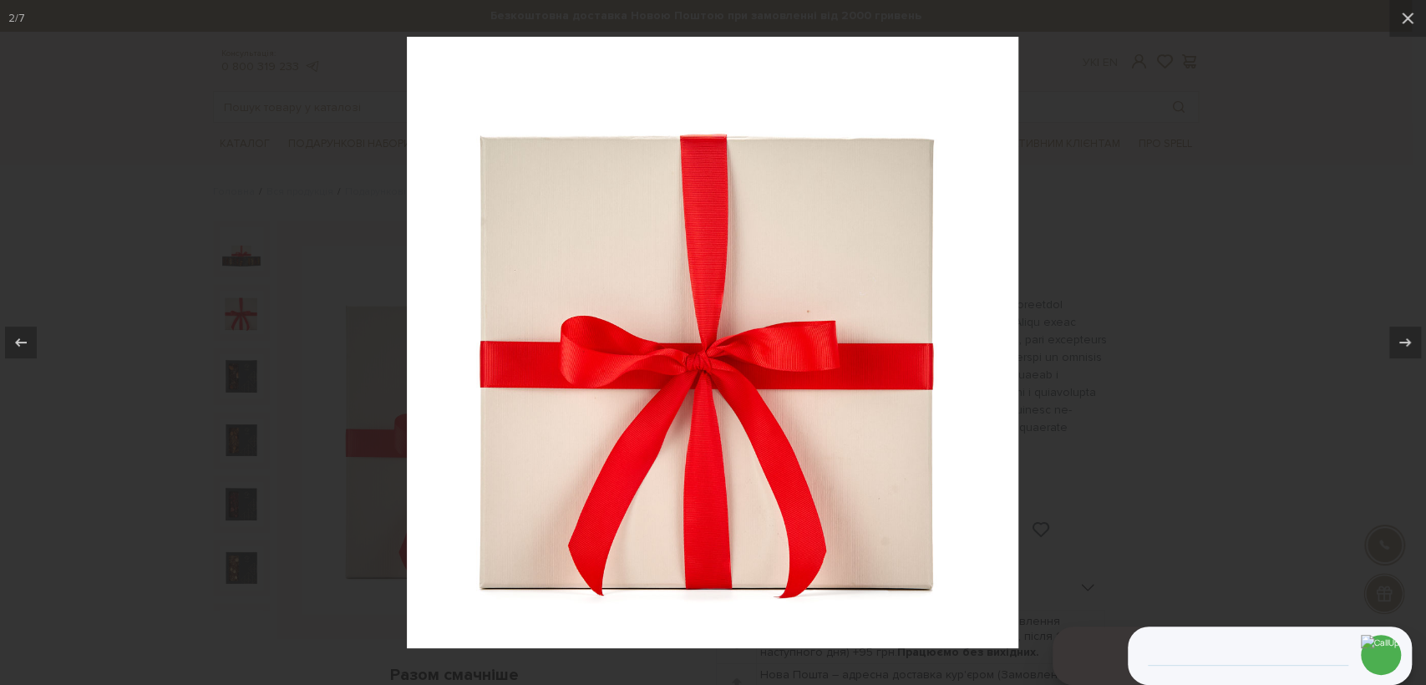
click at [309, 113] on div at bounding box center [713, 342] width 1426 height 685
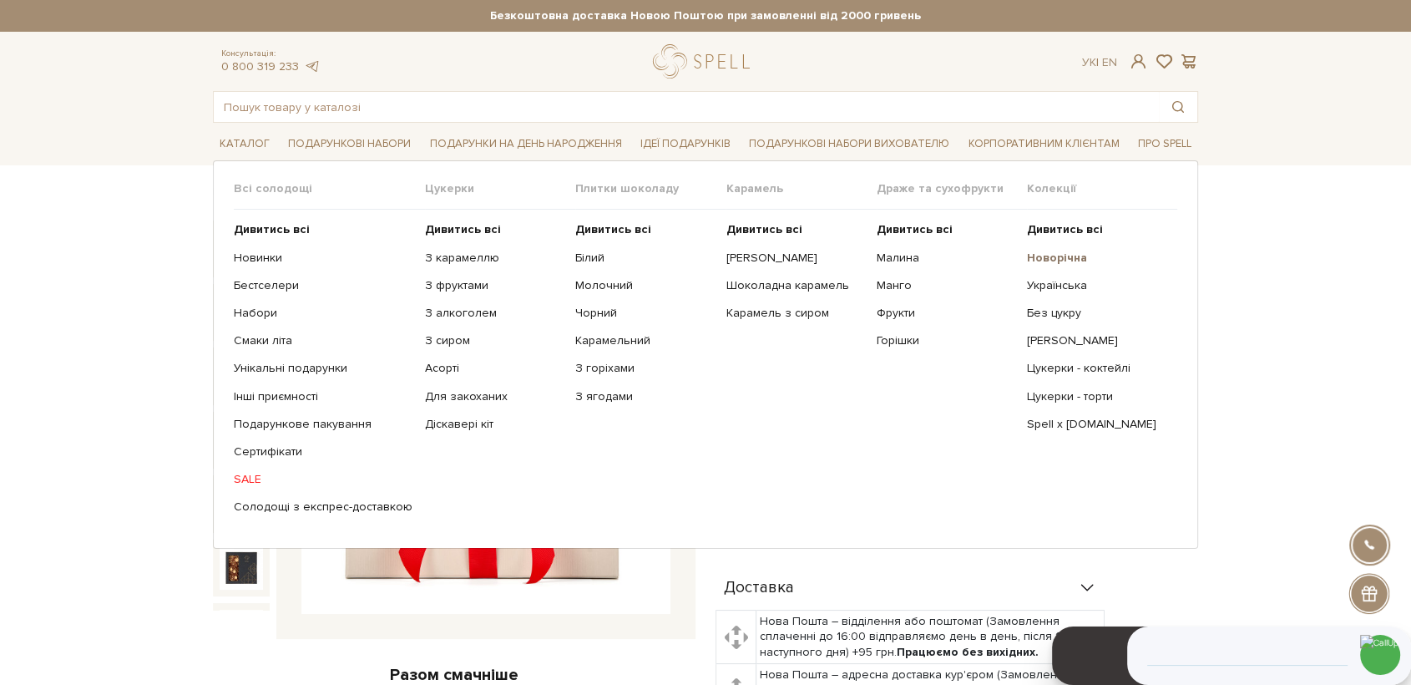
click at [1062, 259] on b "Новорічна" at bounding box center [1057, 258] width 60 height 14
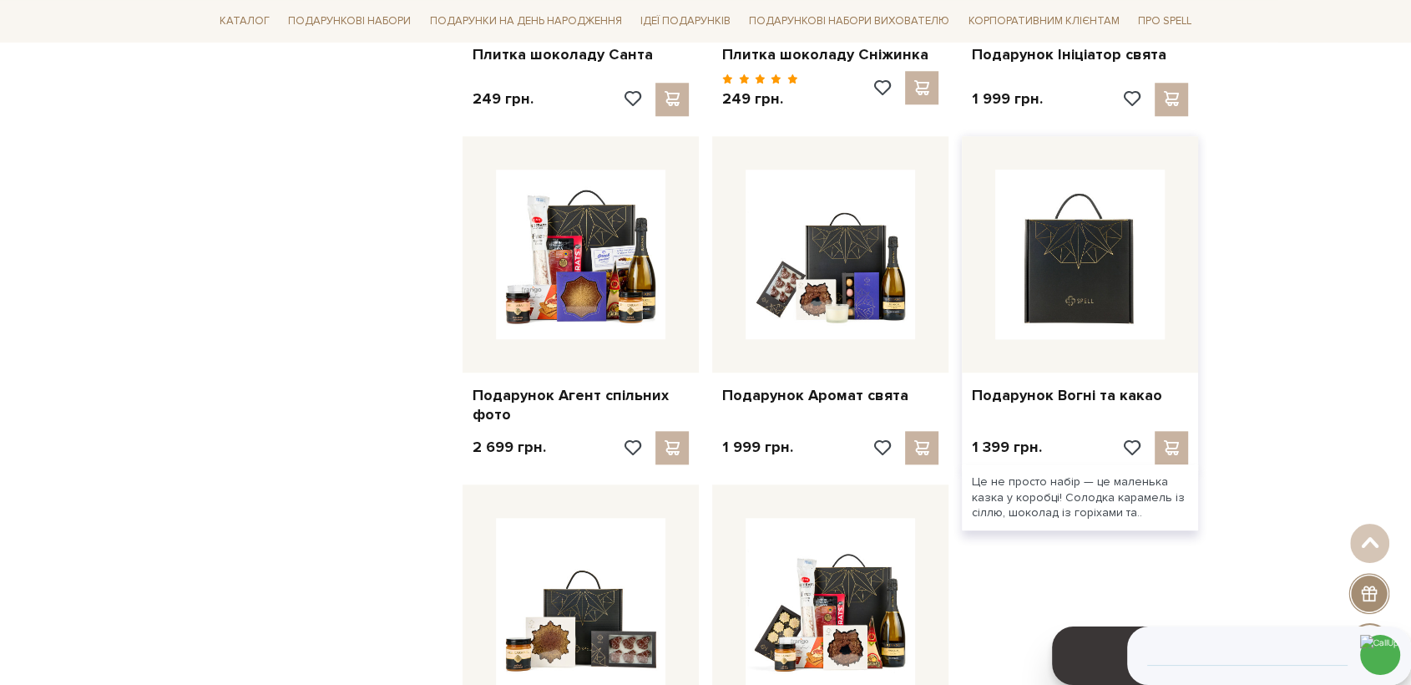
scroll to position [1577, 0]
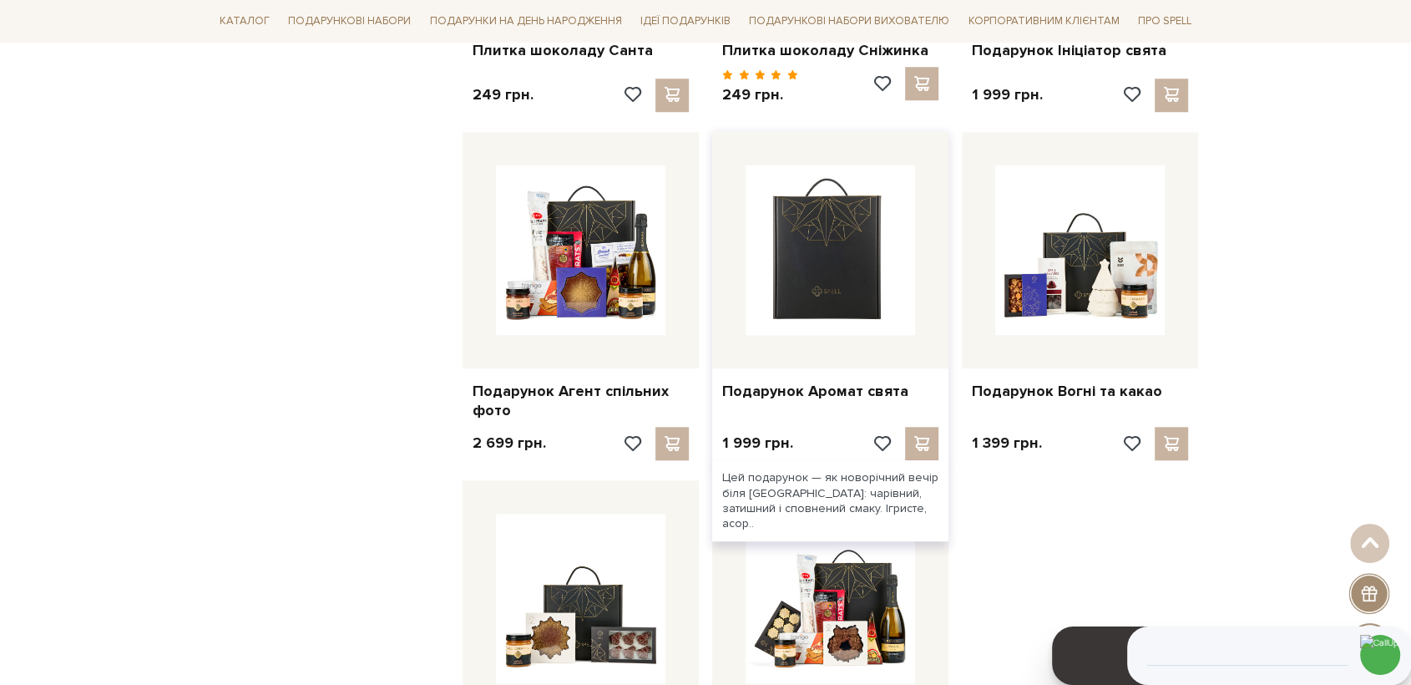
click at [836, 251] on img at bounding box center [831, 250] width 170 height 170
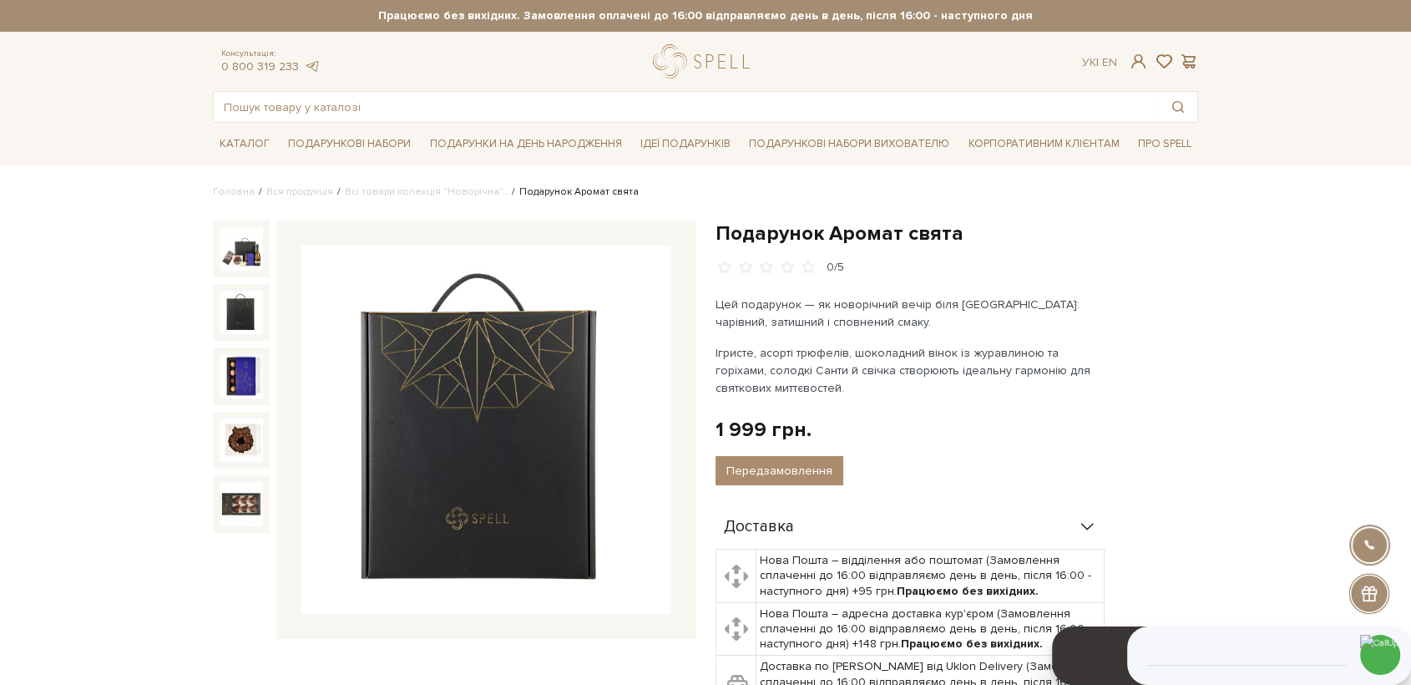
click at [236, 309] on img at bounding box center [241, 312] width 43 height 43
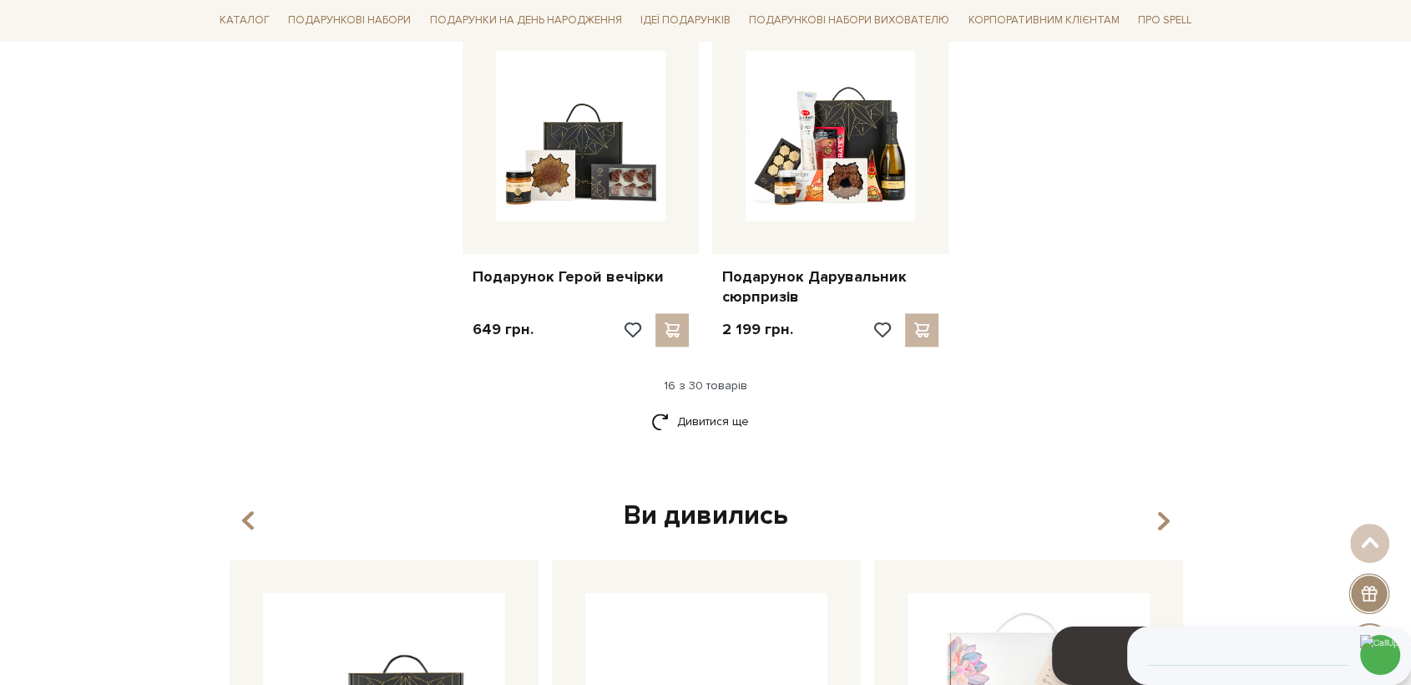
scroll to position [2041, 0]
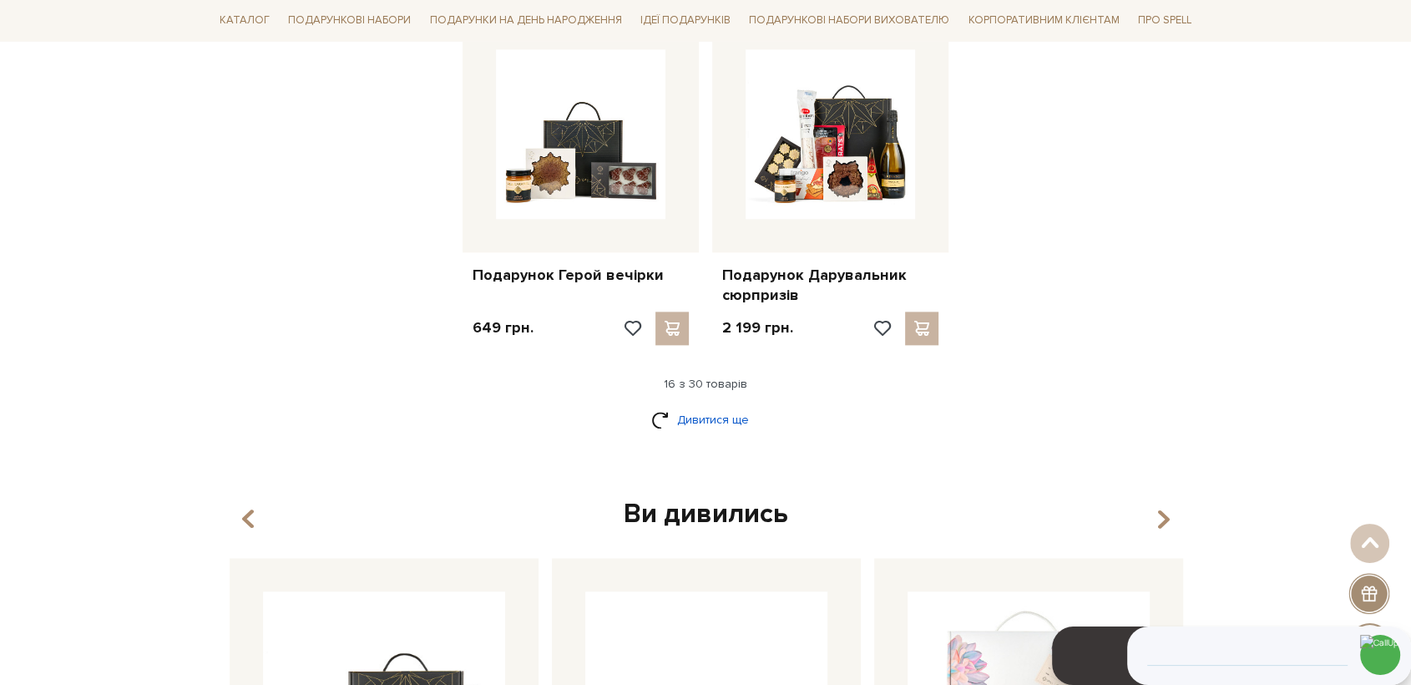
drag, startPoint x: 693, startPoint y: 437, endPoint x: 694, endPoint y: 427, distance: 10.1
click at [693, 436] on div "Дивитися ще" at bounding box center [705, 429] width 999 height 49
click at [695, 423] on link "Дивитися ще" at bounding box center [705, 419] width 109 height 29
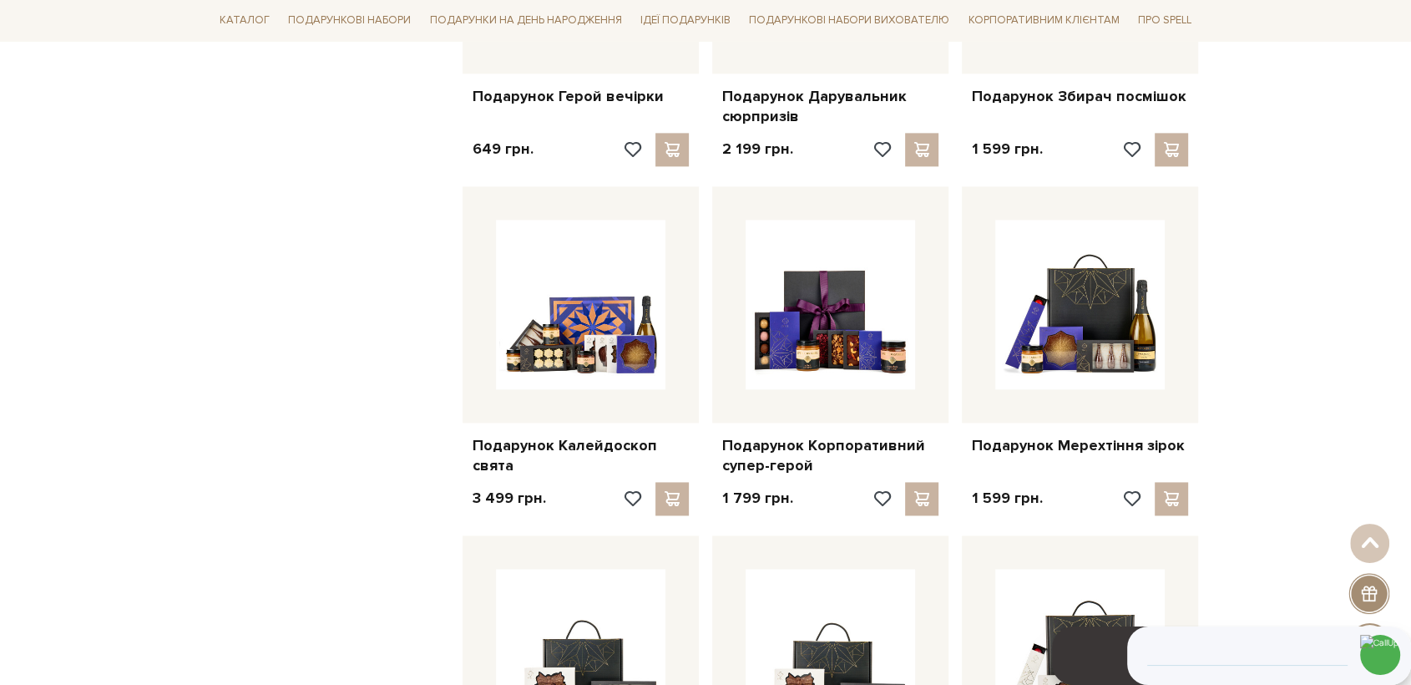
scroll to position [2319, 0]
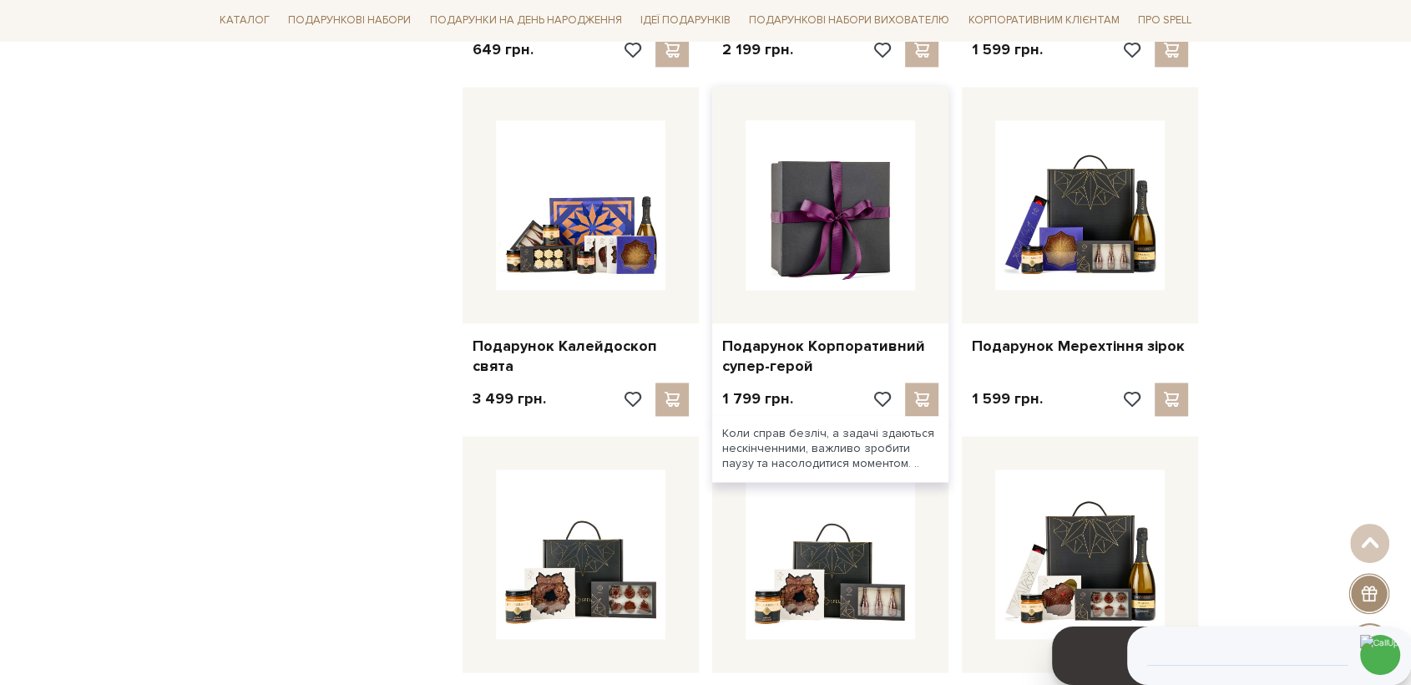
click at [834, 195] on img at bounding box center [831, 205] width 170 height 170
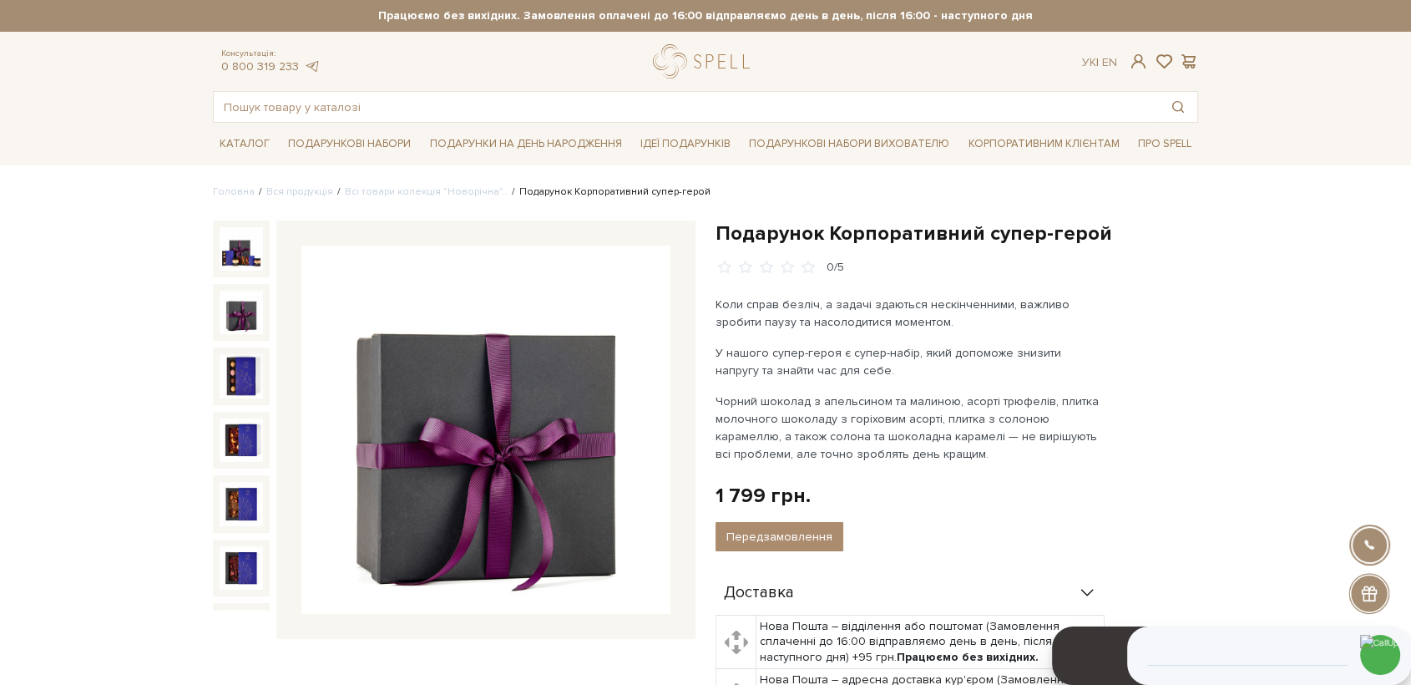
click at [461, 397] on img at bounding box center [485, 430] width 369 height 369
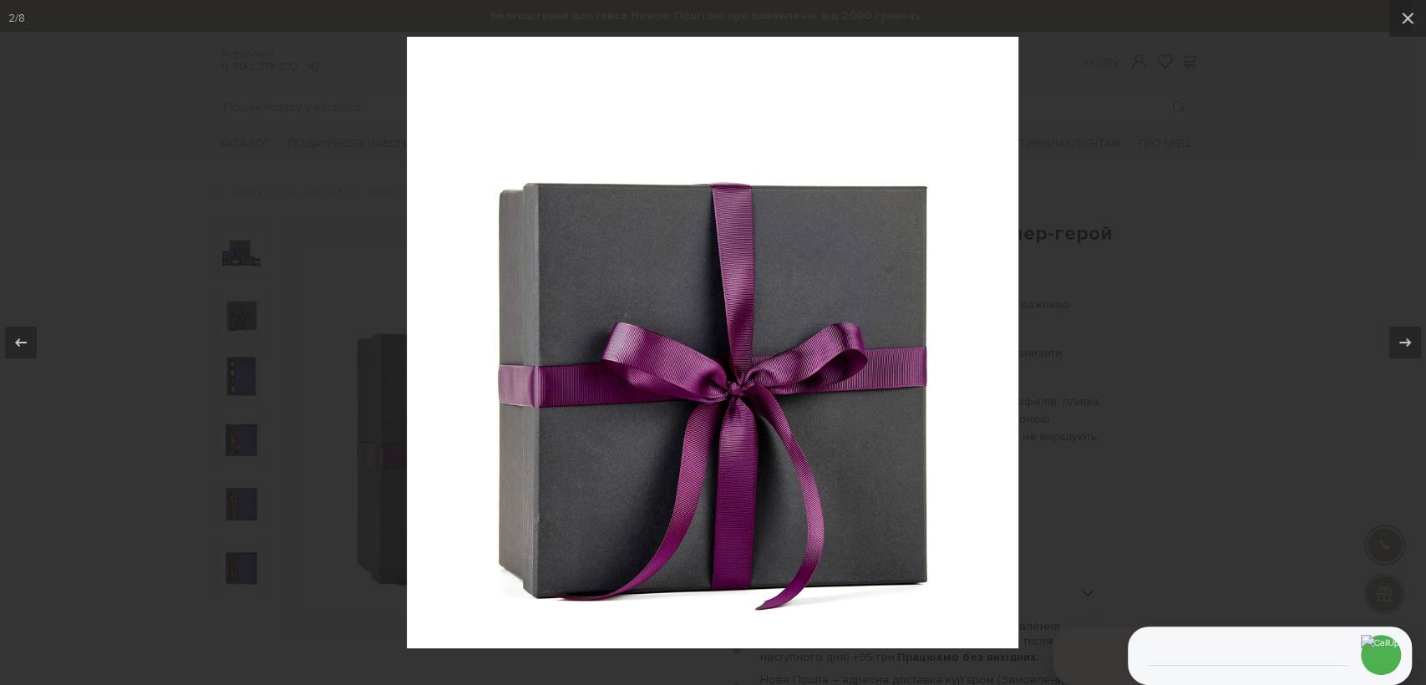
click at [120, 160] on div at bounding box center [713, 342] width 1426 height 685
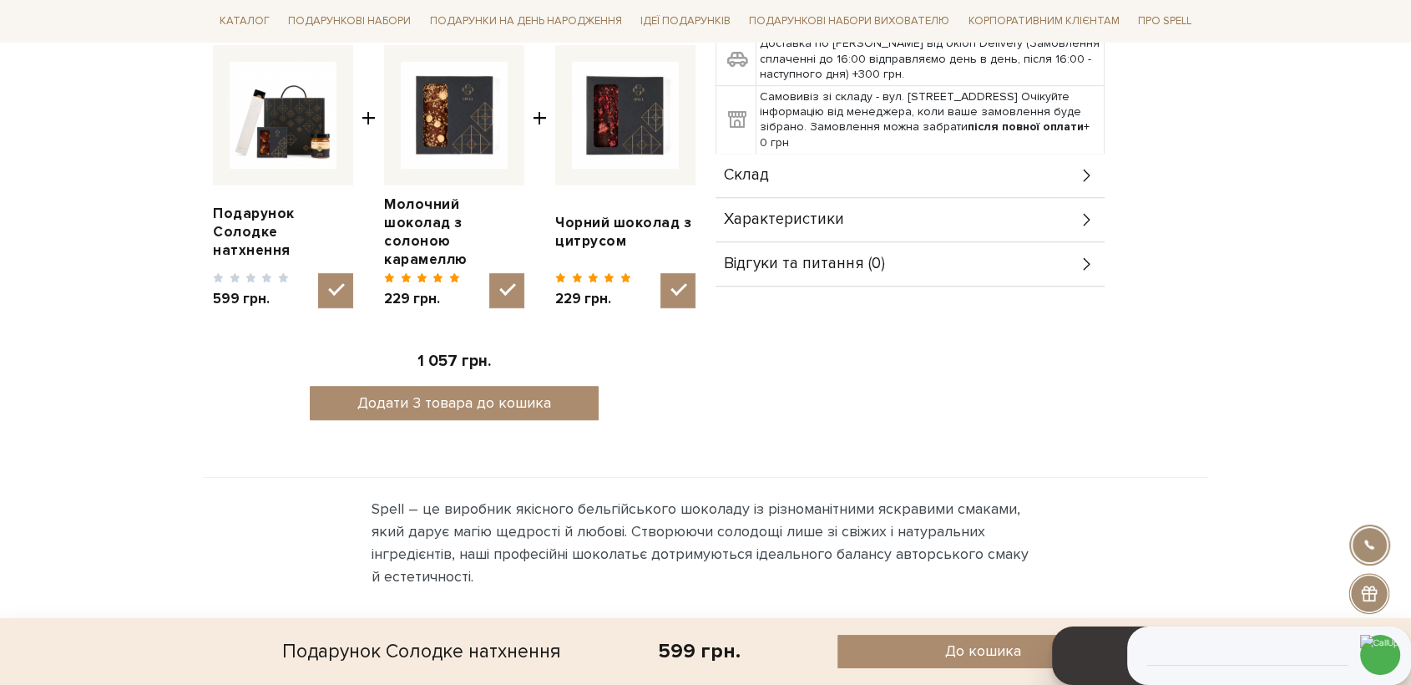
click at [794, 212] on span "Характеристики" at bounding box center [784, 219] width 120 height 15
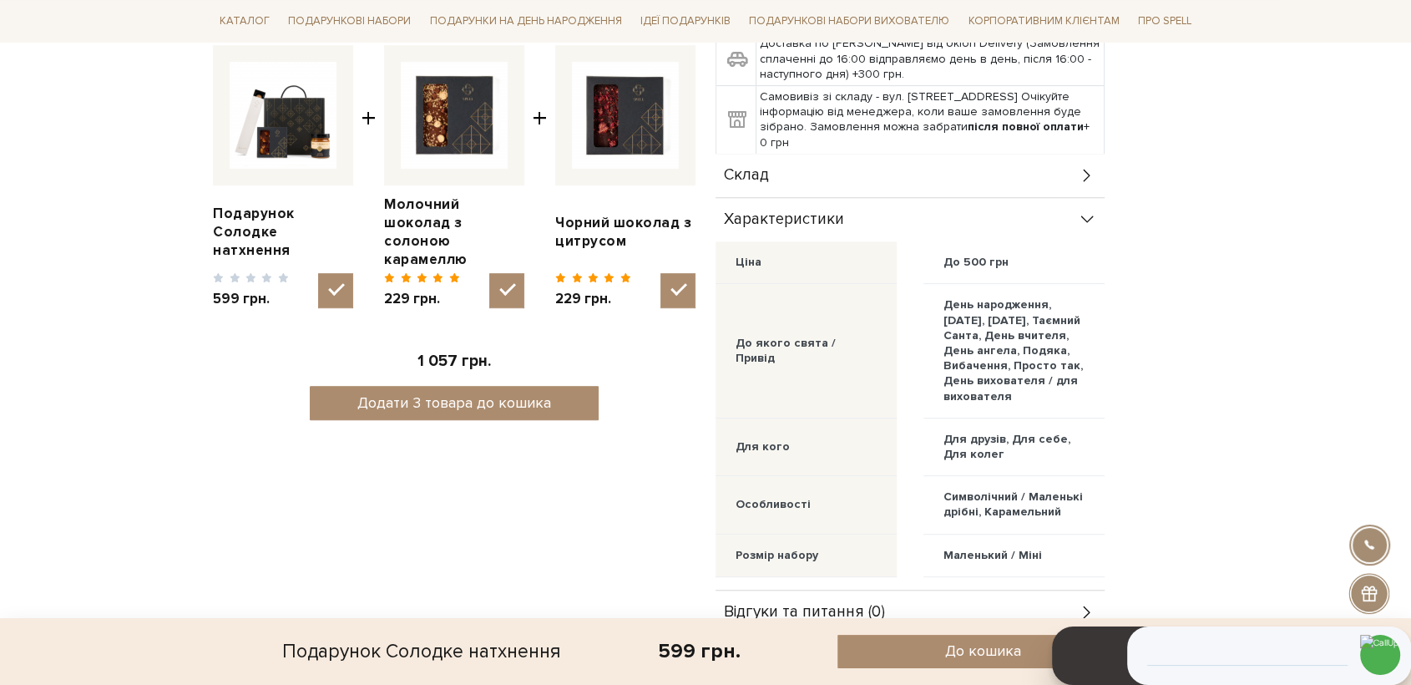
click at [768, 168] on span "Склад" at bounding box center [746, 175] width 45 height 15
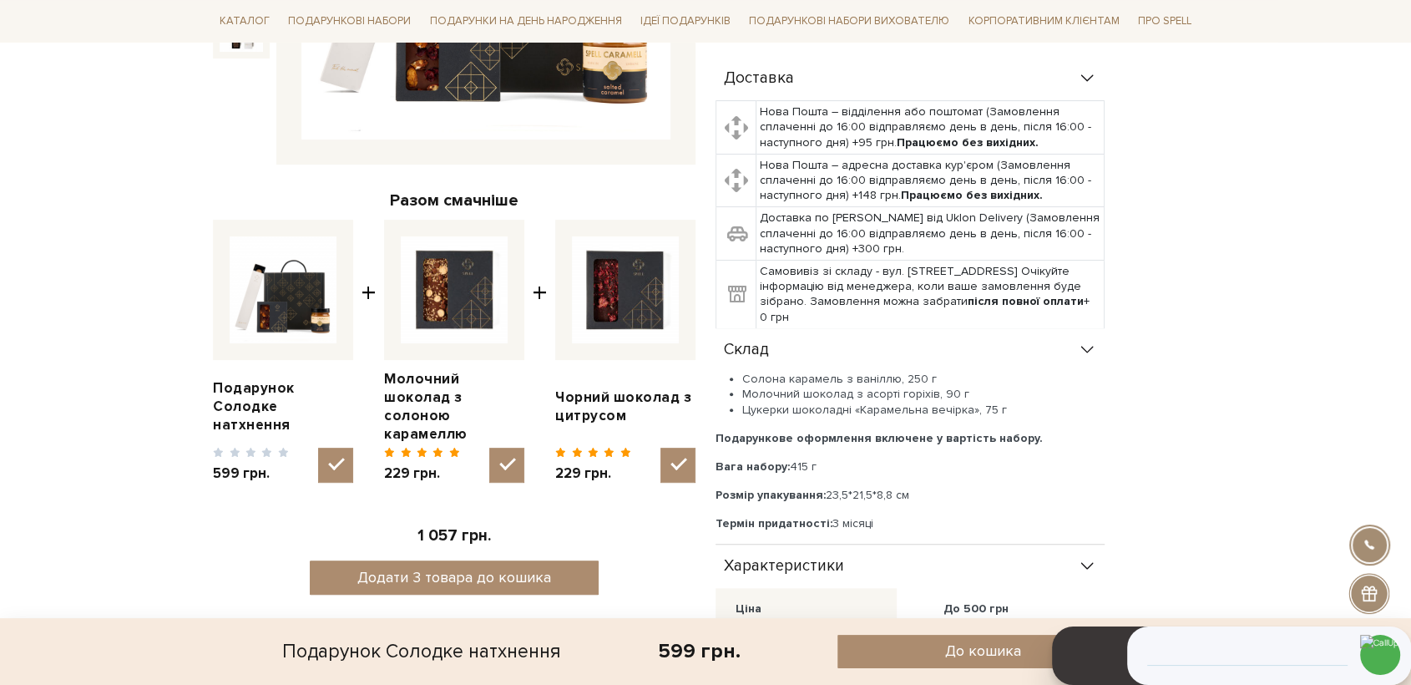
scroll to position [185, 0]
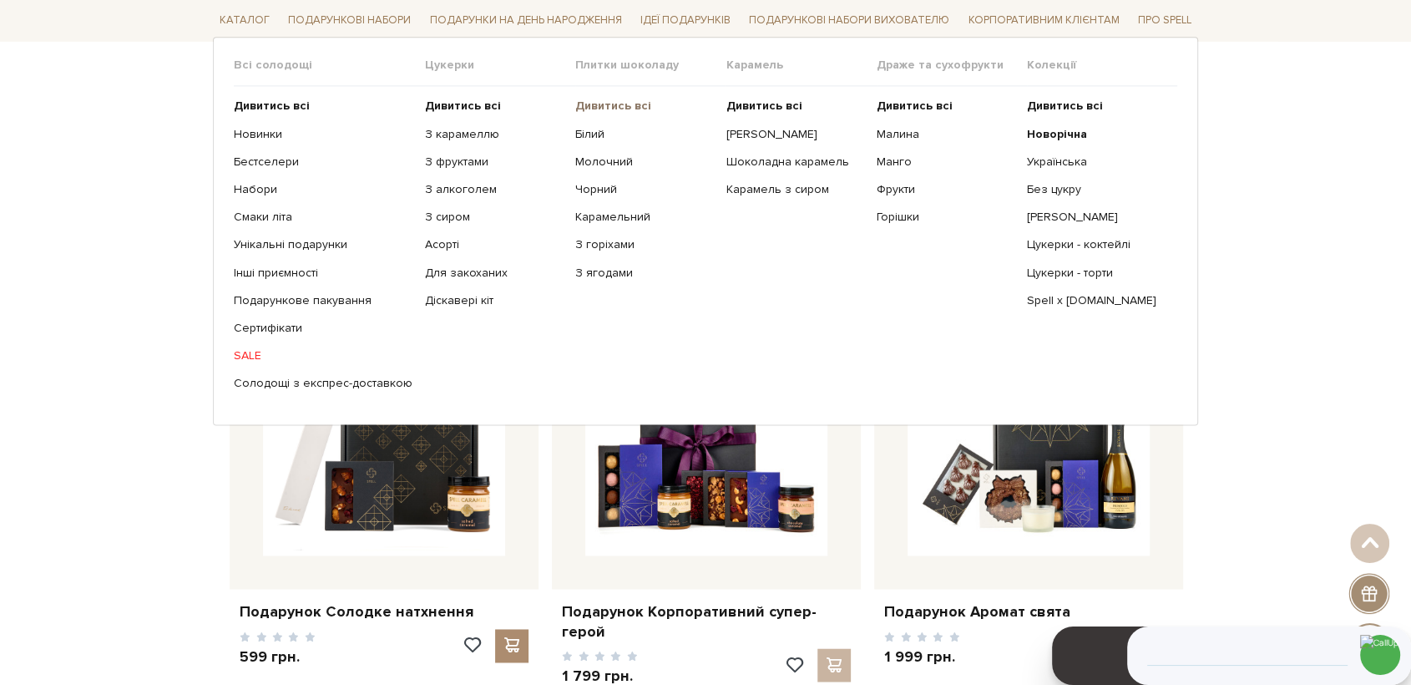
click at [609, 106] on b "Дивитись всі" at bounding box center [613, 106] width 76 height 14
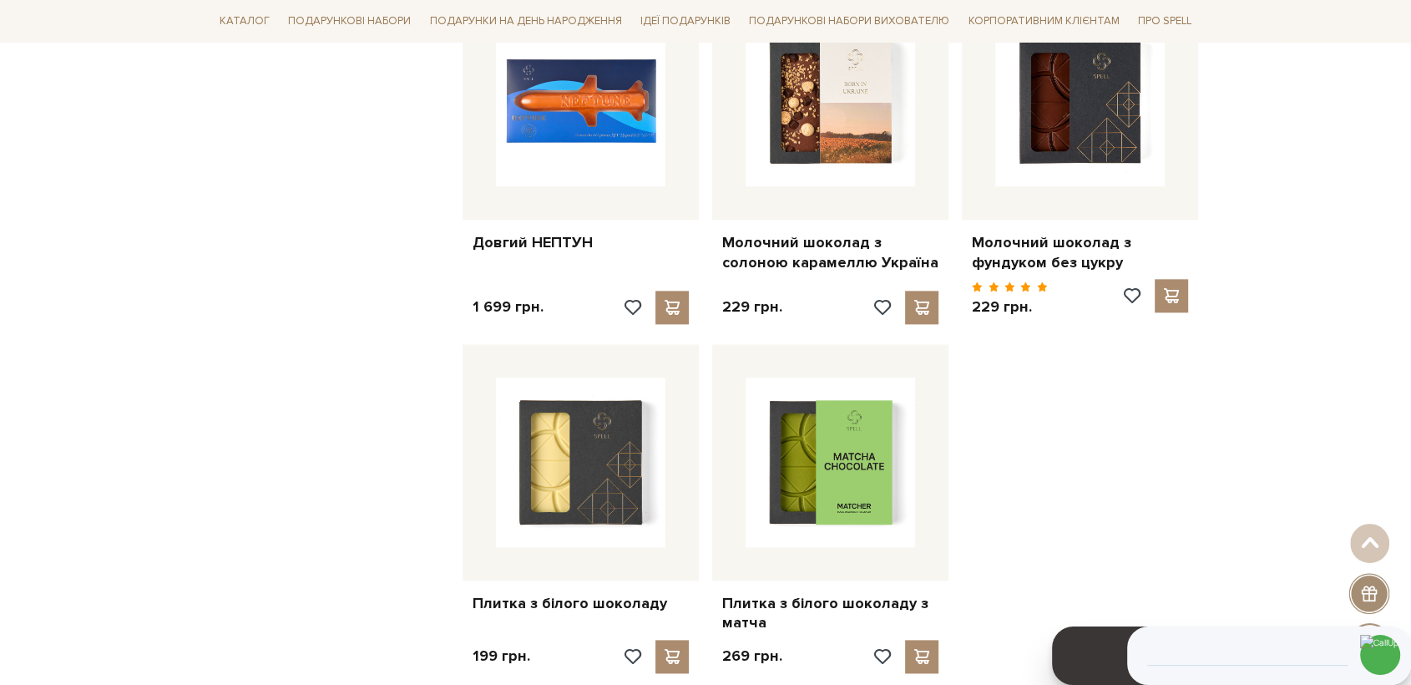
scroll to position [2226, 0]
